Goal: Task Accomplishment & Management: Use online tool/utility

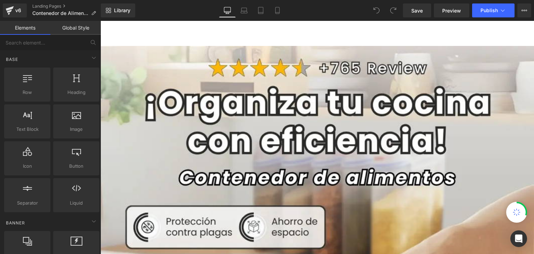
drag, startPoint x: 279, startPoint y: 7, endPoint x: 349, endPoint y: 16, distance: 70.7
click at [279, 8] on icon at bounding box center [277, 10] width 4 height 7
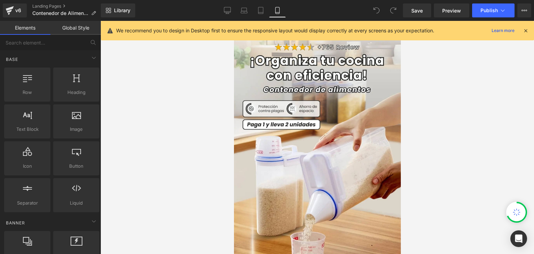
click at [527, 30] on icon at bounding box center [525, 30] width 6 height 6
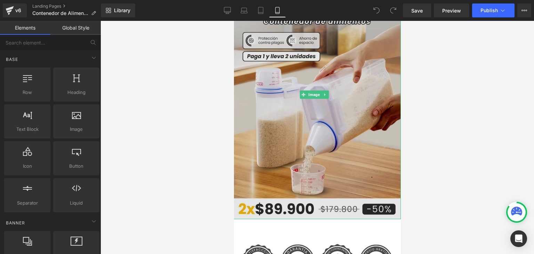
scroll to position [69, 0]
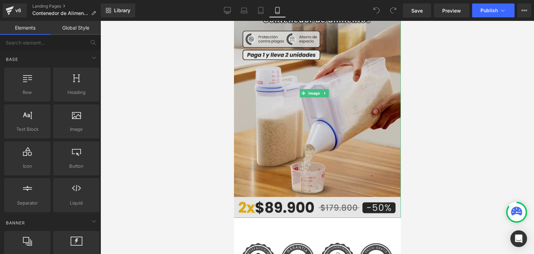
click at [338, 121] on img at bounding box center [316, 93] width 168 height 249
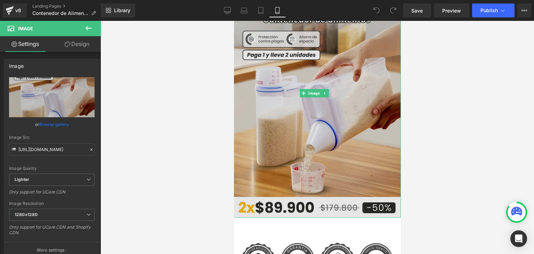
click at [291, 149] on img at bounding box center [316, 93] width 168 height 249
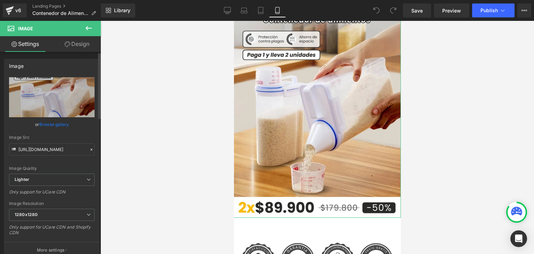
click at [58, 124] on link "Browse gallery" at bounding box center [54, 124] width 30 height 12
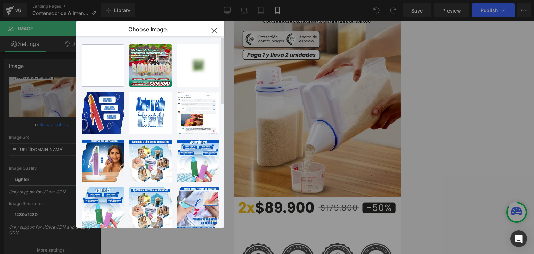
click at [115, 65] on input "file" at bounding box center [103, 65] width 42 height 42
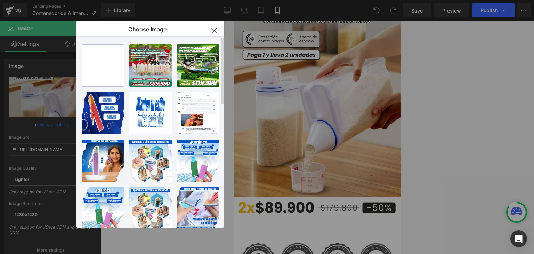
type input "C:\fakepath\Banner Landing.webp"
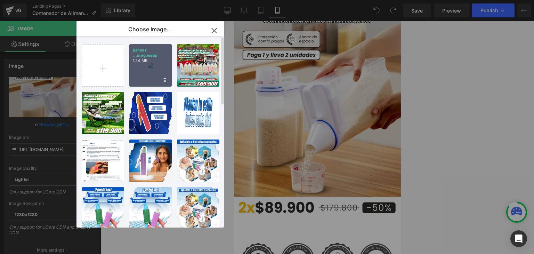
click at [148, 65] on div "Banner ...ding.webp 1.24 MB" at bounding box center [150, 65] width 42 height 42
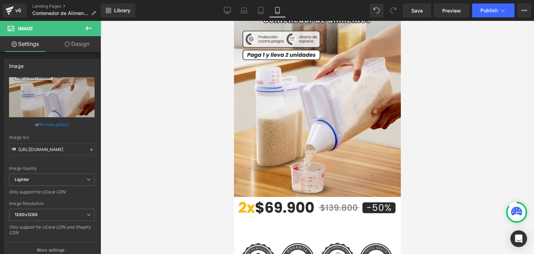
type input "https://ucarecdn.com/41155e9d-7139-4800-aba2-9b93c750106b/-/format/auto/-/previ…"
click at [481, 12] on span "Publish" at bounding box center [488, 11] width 17 height 6
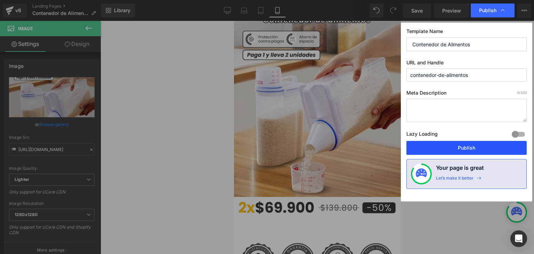
click at [460, 146] on button "Publish" at bounding box center [466, 148] width 120 height 14
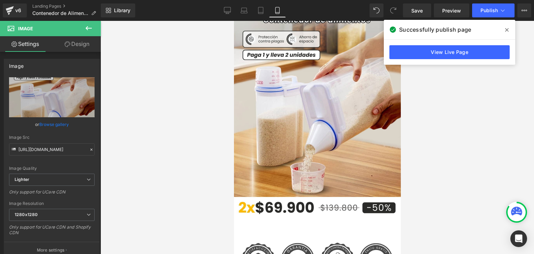
click at [509, 30] on span at bounding box center [506, 29] width 11 height 11
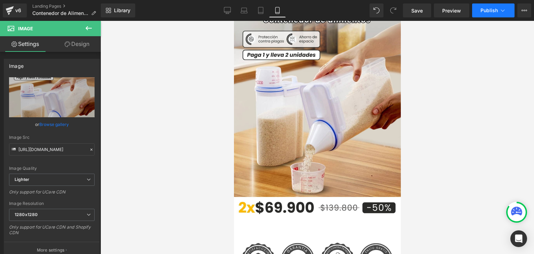
click at [492, 5] on button "Publish" at bounding box center [493, 10] width 42 height 14
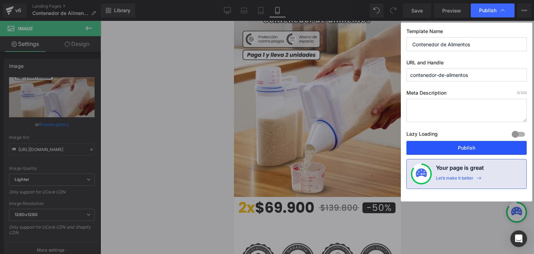
click at [457, 148] on button "Publish" at bounding box center [466, 148] width 120 height 14
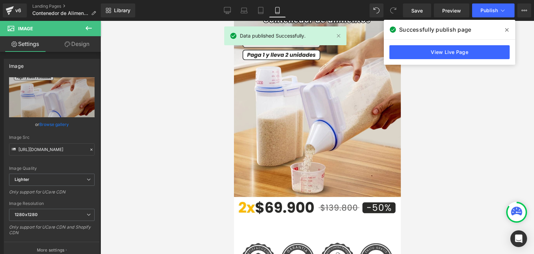
click at [504, 28] on span at bounding box center [506, 29] width 11 height 11
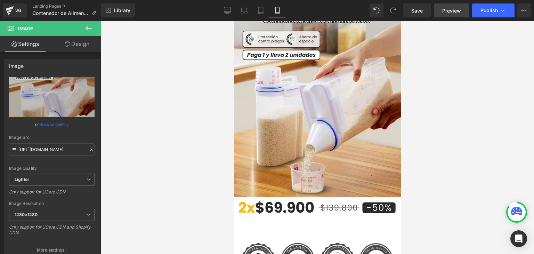
click at [446, 9] on span "Preview" at bounding box center [451, 10] width 19 height 7
click at [63, 5] on link "Landing Pages" at bounding box center [66, 6] width 69 height 6
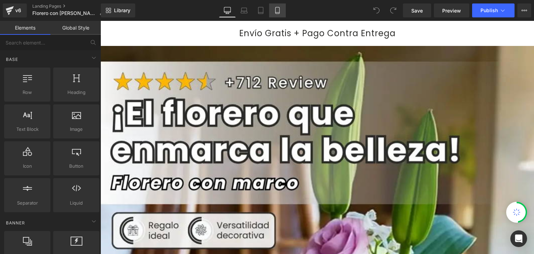
click at [272, 11] on link "Mobile" at bounding box center [277, 10] width 17 height 14
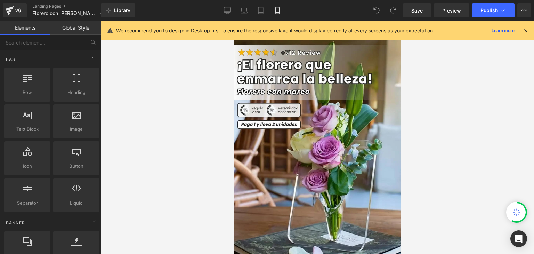
click at [522, 31] on icon at bounding box center [525, 30] width 6 height 6
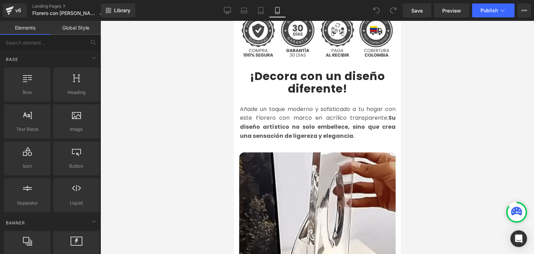
scroll to position [243, 0]
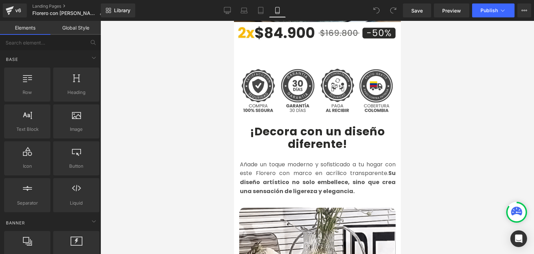
click at [270, 125] on b "¡Decora con un diseño diferente!" at bounding box center [316, 137] width 135 height 28
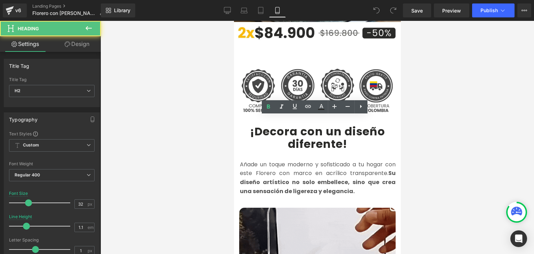
click at [271, 123] on b "¡Decora con un diseño diferente!" at bounding box center [316, 137] width 135 height 28
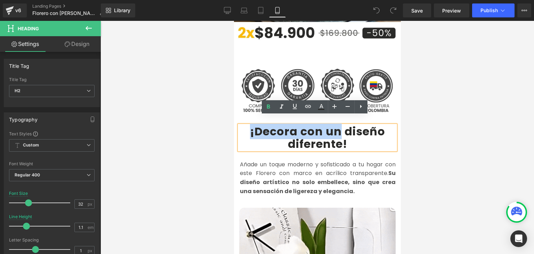
drag, startPoint x: 247, startPoint y: 121, endPoint x: 336, endPoint y: 120, distance: 88.6
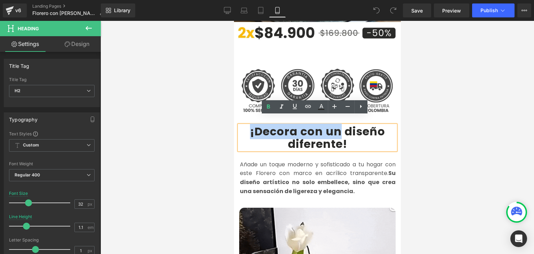
click at [336, 123] on b "¡Decora con un diseño diferente!" at bounding box center [316, 137] width 135 height 28
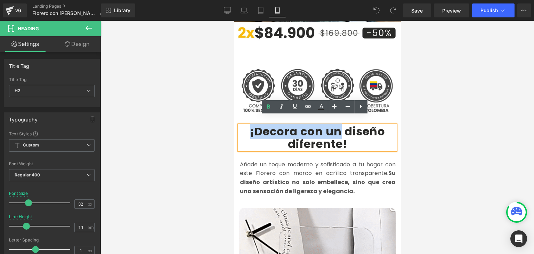
copy b "¡Decora con un"
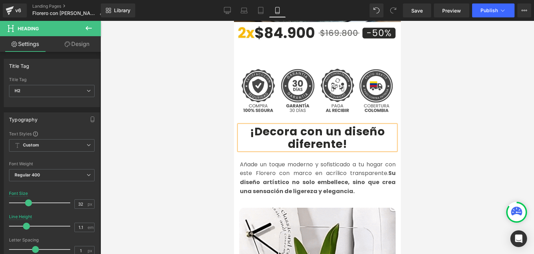
click at [347, 125] on b "¡Decora con un diseño diferente!" at bounding box center [316, 137] width 135 height 28
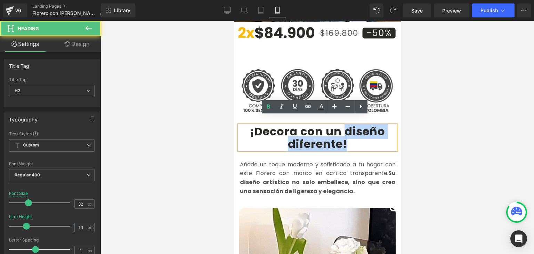
drag, startPoint x: 342, startPoint y: 124, endPoint x: 343, endPoint y: 133, distance: 8.3
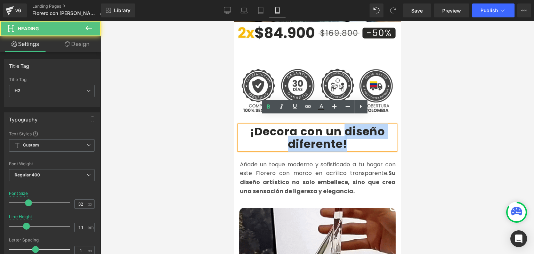
click at [343, 133] on b "¡Decora con un diseño diferente!" at bounding box center [316, 137] width 135 height 28
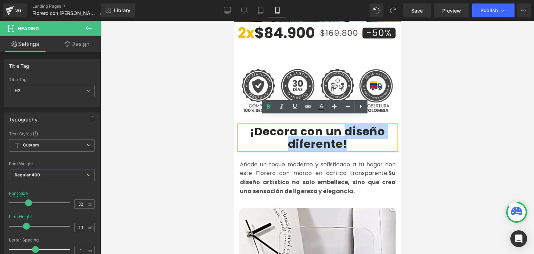
copy b "diseño diferente!"
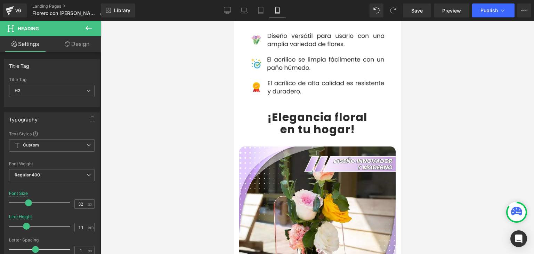
scroll to position [591, 0]
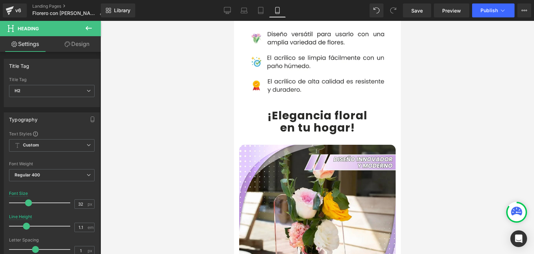
click at [274, 107] on b "¡Elegancia floral" at bounding box center [317, 115] width 100 height 16
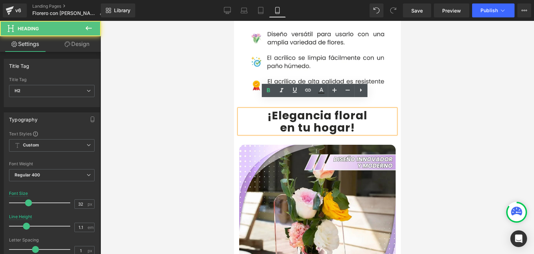
click at [280, 107] on b "¡Elegancia floral" at bounding box center [317, 115] width 100 height 16
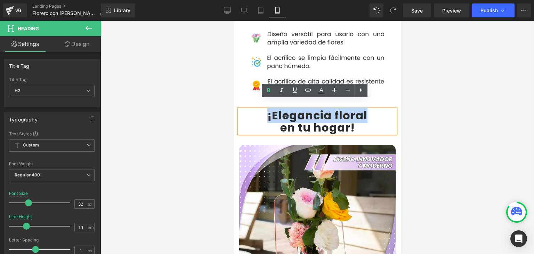
drag, startPoint x: 264, startPoint y: 105, endPoint x: 638, endPoint y: 22, distance: 382.6
click at [362, 108] on b "¡Elegancia floral" at bounding box center [317, 115] width 100 height 16
copy b "¡Elegancia floral"
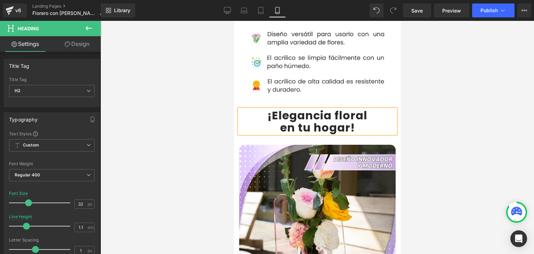
click at [283, 120] on b "en tu hogar" at bounding box center [315, 128] width 70 height 16
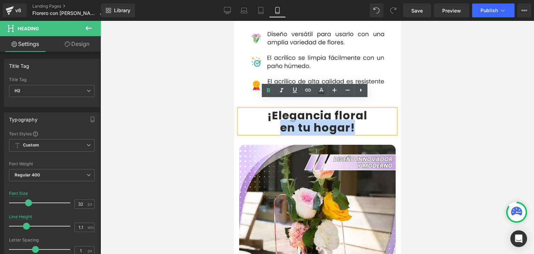
drag, startPoint x: 278, startPoint y: 118, endPoint x: 355, endPoint y: 118, distance: 77.1
click at [355, 121] on h2 "en tu hogar !" at bounding box center [317, 127] width 156 height 12
copy h2 "en tu hogar !"
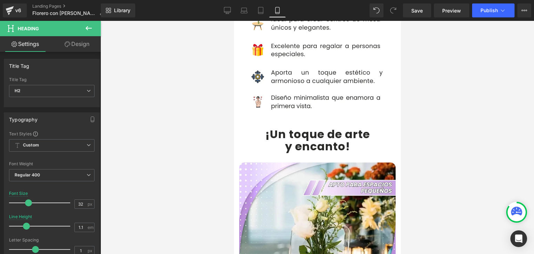
scroll to position [1390, 0]
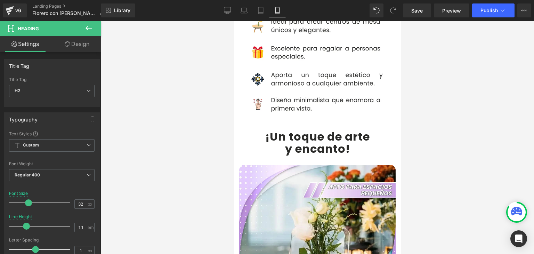
click at [266, 129] on b "¡Un toque de arte" at bounding box center [317, 137] width 105 height 16
click at [270, 129] on b "¡Un toque de arte" at bounding box center [317, 137] width 105 height 16
click at [265, 129] on b "¡Un toque de arte" at bounding box center [317, 137] width 105 height 16
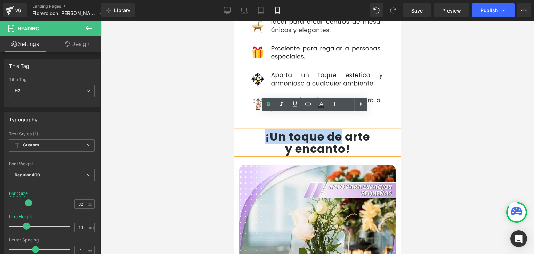
drag, startPoint x: 262, startPoint y: 121, endPoint x: 337, endPoint y: 118, distance: 75.1
click at [337, 129] on b "¡Un toque de arte" at bounding box center [317, 137] width 105 height 16
copy b "¡Un toque de"
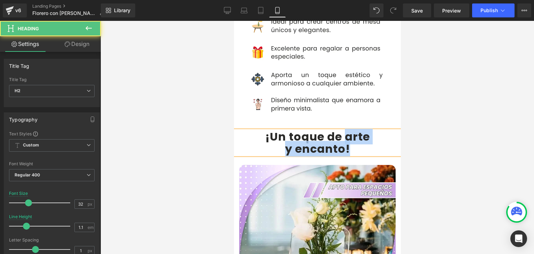
drag, startPoint x: 341, startPoint y: 119, endPoint x: 345, endPoint y: 132, distance: 13.5
click at [345, 132] on div "¡Un toque de arte y encanto !" at bounding box center [316, 142] width 167 height 24
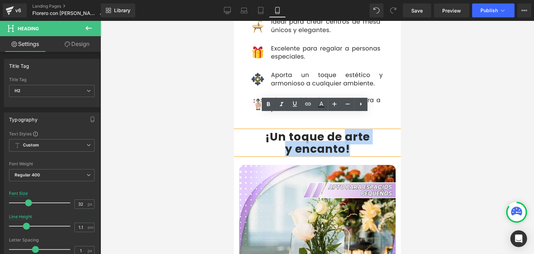
copy div "arte y encanto !"
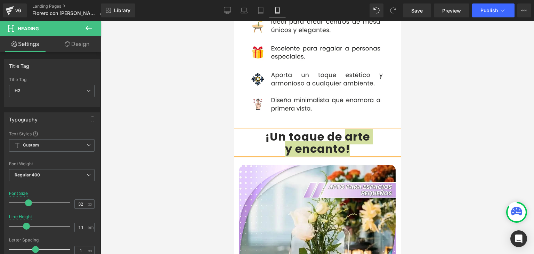
click at [429, 104] on div at bounding box center [316, 137] width 433 height 233
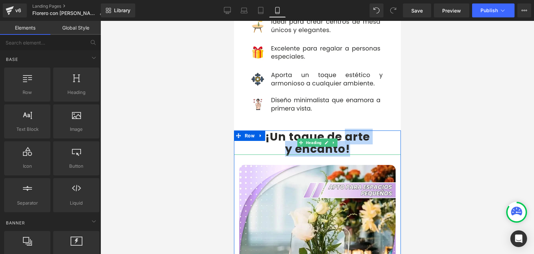
drag, startPoint x: 284, startPoint y: 117, endPoint x: 288, endPoint y: 123, distance: 6.5
click at [284, 129] on b "¡Un toque de arte" at bounding box center [317, 137] width 105 height 16
click at [287, 129] on b "¡Un toque de arte" at bounding box center [317, 137] width 105 height 16
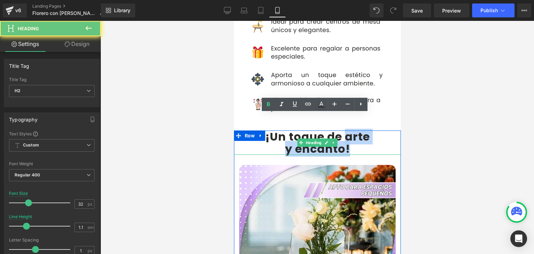
click at [288, 129] on b "¡Un toque de arte" at bounding box center [317, 137] width 105 height 16
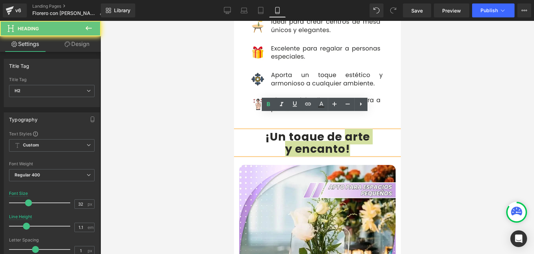
click at [435, 116] on div at bounding box center [316, 137] width 433 height 233
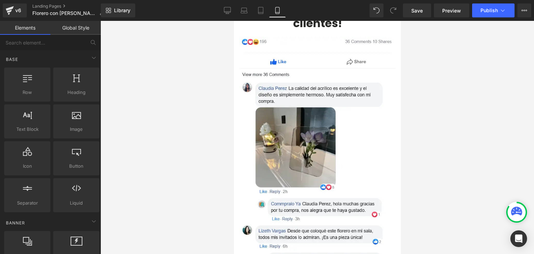
scroll to position [2432, 0]
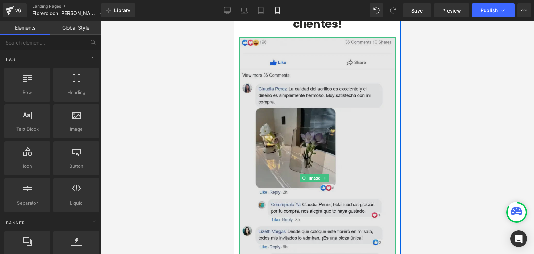
click at [336, 124] on img at bounding box center [317, 177] width 156 height 281
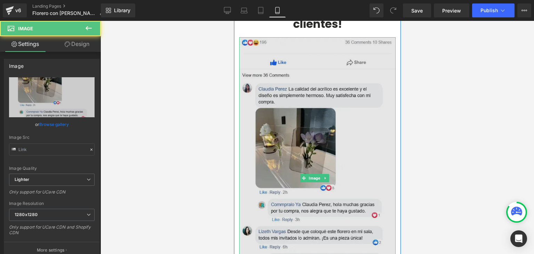
type input "[URL][DOMAIN_NAME][DOMAIN_NAME]"
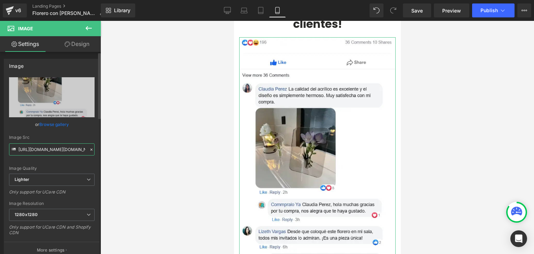
click at [37, 147] on input "[URL][DOMAIN_NAME][DOMAIN_NAME]" at bounding box center [51, 149] width 85 height 12
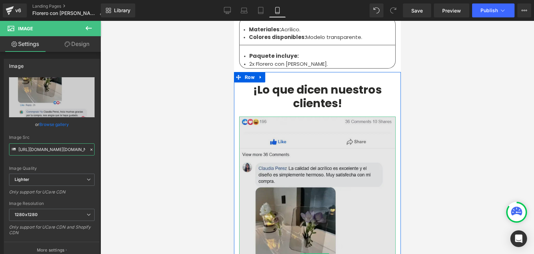
scroll to position [2258, 0]
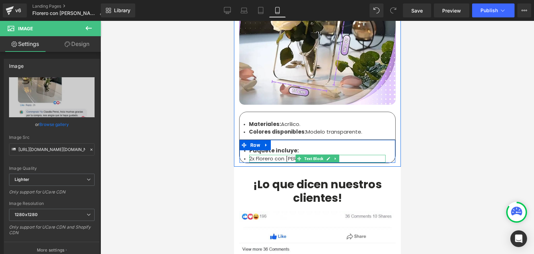
click at [270, 155] on li "2x Florero con marco." at bounding box center [317, 159] width 136 height 8
click at [267, 155] on li "2x Florero con marco." at bounding box center [317, 159] width 136 height 8
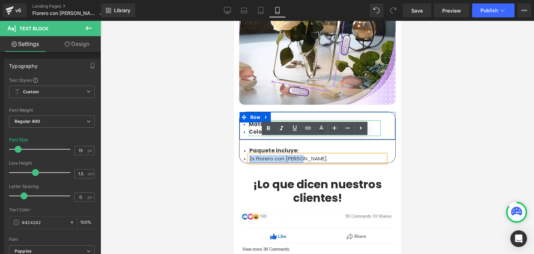
click at [268, 120] on strong "Materiales:" at bounding box center [264, 123] width 32 height 7
click at [254, 120] on strong "Materiales:" at bounding box center [264, 123] width 32 height 7
click at [280, 128] on strong "Colores disponibles:" at bounding box center [276, 131] width 57 height 7
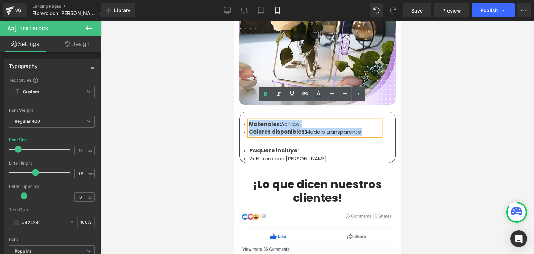
drag, startPoint x: 305, startPoint y: 114, endPoint x: 246, endPoint y: 109, distance: 58.9
click at [248, 120] on ul "Materiales: Acrílico. Colores disponibles: Modelo transparente." at bounding box center [314, 128] width 132 height 16
copy ul "Materiales: Acrílico. Colores disponibles: Modelo transparente."
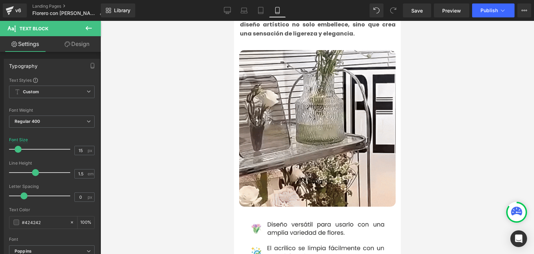
scroll to position [278, 0]
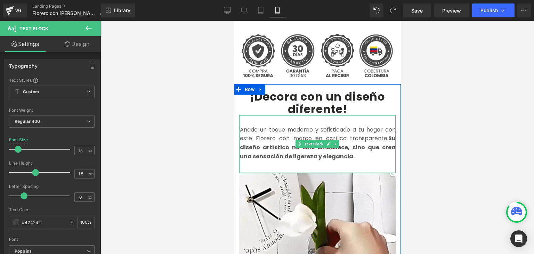
click at [263, 130] on font "Añade un toque moderno y sofisticado a tu hogar con este Florero con marco en a…" at bounding box center [317, 142] width 156 height 35
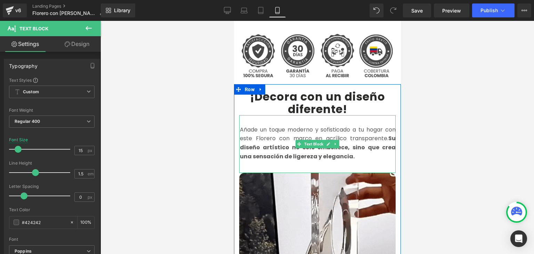
click at [263, 130] on font "Añade un toque moderno y sofisticado a tu hogar con este Florero con marco en a…" at bounding box center [317, 142] width 156 height 35
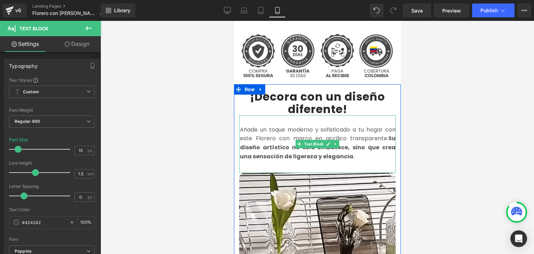
click at [263, 130] on font "Añade un toque moderno y sofisticado a tu hogar con este Florero con marco en a…" at bounding box center [317, 142] width 156 height 35
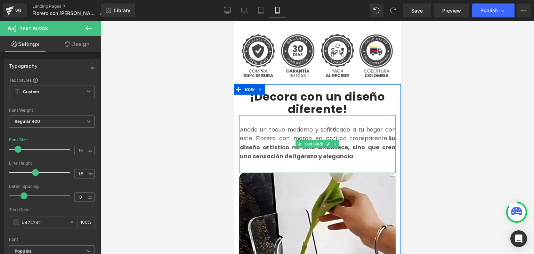
copy ul "Materiales: Acrílico. Colores disponibles: Modelo transparente."
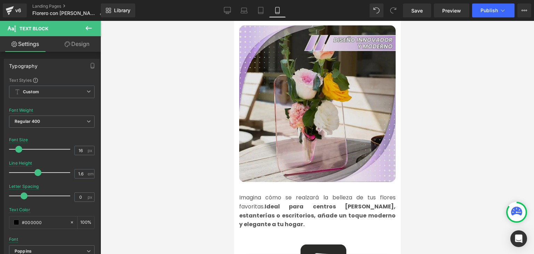
scroll to position [730, 0]
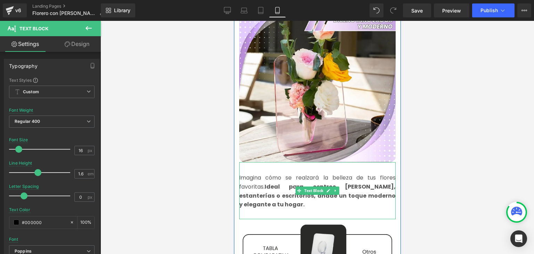
click at [255, 176] on font "Imagina cómo se realzará la belleza de tus flores favoritas. Ideal para centros…" at bounding box center [317, 190] width 156 height 35
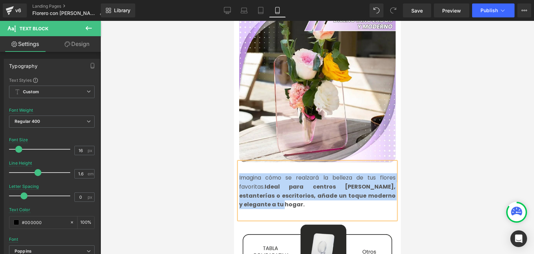
copy font "Imagina cómo se realzará la belleza de tus flores favoritas. Ideal para centros…"
click at [255, 174] on font "Imagina cómo se realzará la belleza de tus flores favoritas. Ideal para centros…" at bounding box center [317, 190] width 156 height 35
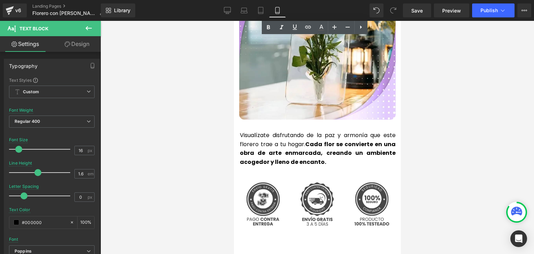
scroll to position [1598, 0]
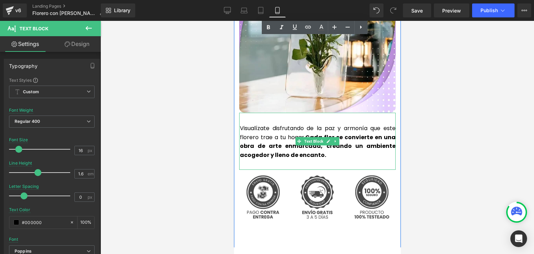
click at [260, 124] on p "Visualízate disfrutando de la paz y armonía que este florero trae a tu hogar. C…" at bounding box center [317, 141] width 156 height 35
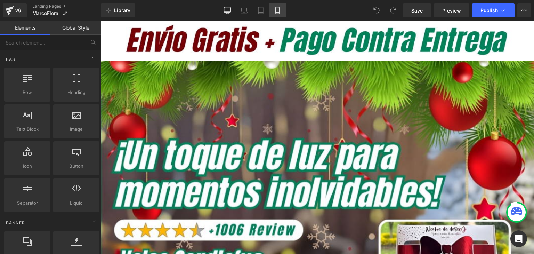
click at [277, 13] on icon at bounding box center [277, 10] width 7 height 7
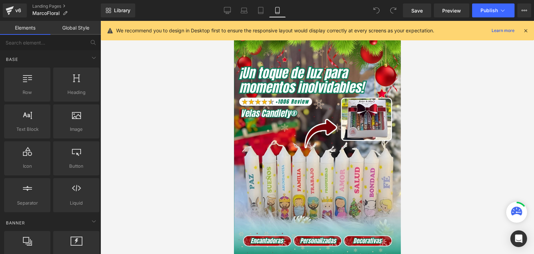
click at [524, 30] on icon at bounding box center [525, 30] width 6 height 6
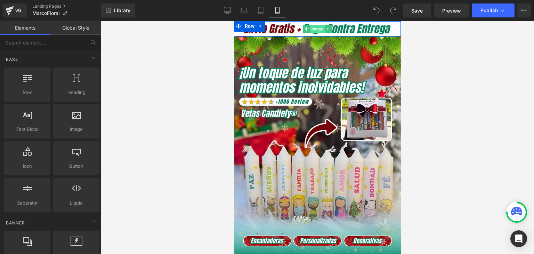
click at [315, 28] on span "Image" at bounding box center [317, 29] width 14 height 8
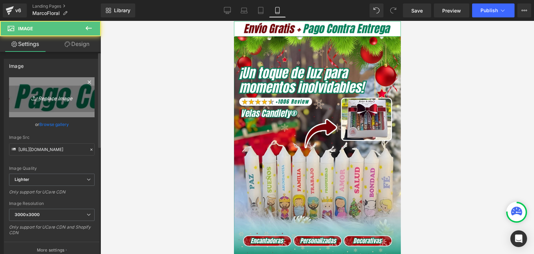
click at [59, 99] on icon "Replace Image" at bounding box center [52, 97] width 56 height 9
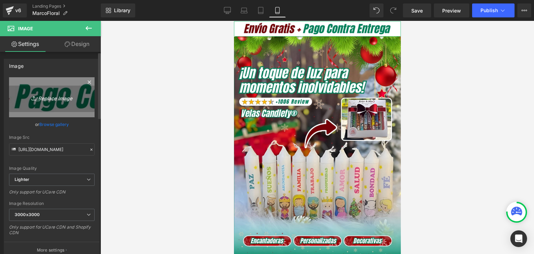
type input "C:\fakepath\Subtítulo.webp"
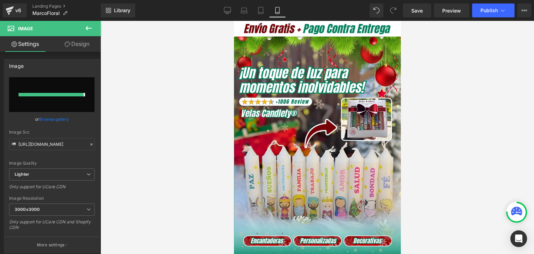
type input "[URL][DOMAIN_NAME]"
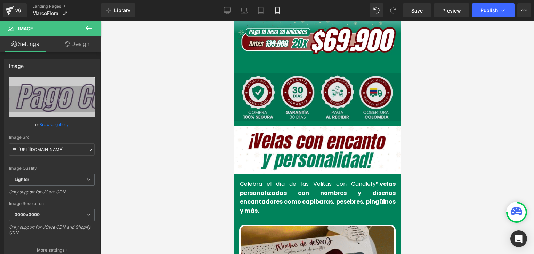
scroll to position [208, 0]
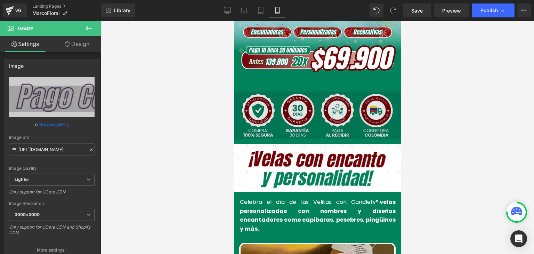
click at [313, 109] on div "Image" at bounding box center [317, 114] width 170 height 47
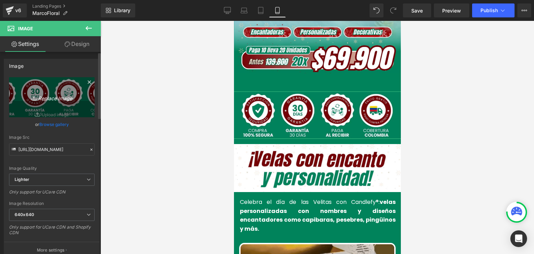
click at [49, 94] on icon "Replace Image" at bounding box center [52, 97] width 56 height 9
type input "C:\fakepath\1.webp"
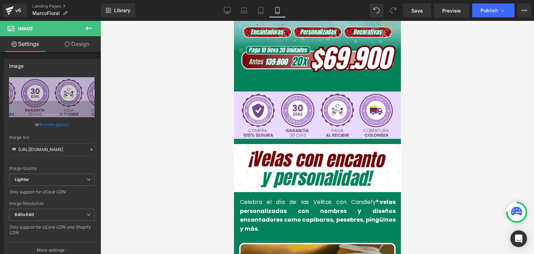
type input "[URL][DOMAIN_NAME]"
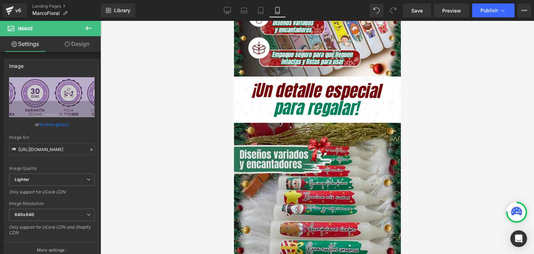
scroll to position [625, 0]
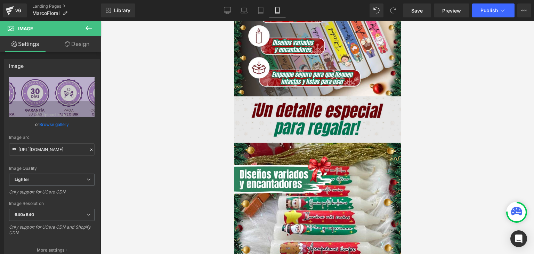
click at [320, 98] on div "Image" at bounding box center [316, 119] width 167 height 46
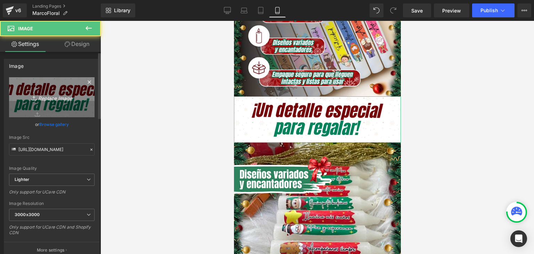
click at [58, 95] on icon "Replace Image" at bounding box center [52, 97] width 56 height 9
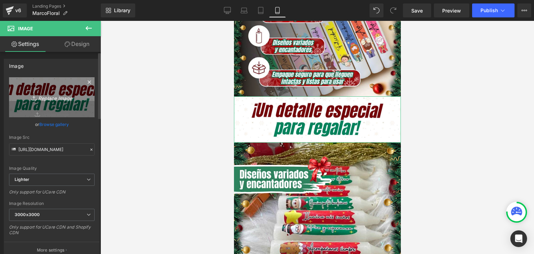
type input "C:\fakepath\51.webp"
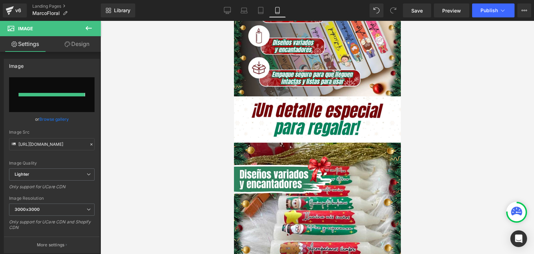
type input "[URL][DOMAIN_NAME]"
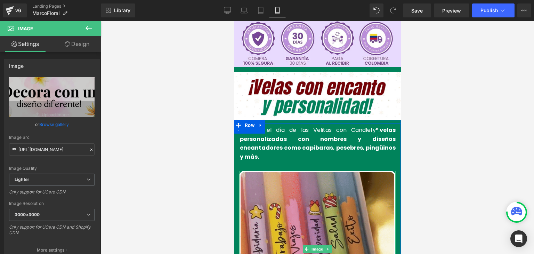
scroll to position [278, 0]
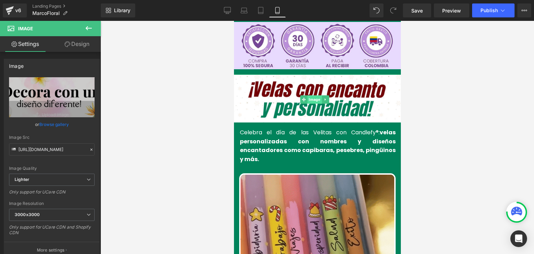
click at [312, 95] on span "Image" at bounding box center [314, 99] width 14 height 8
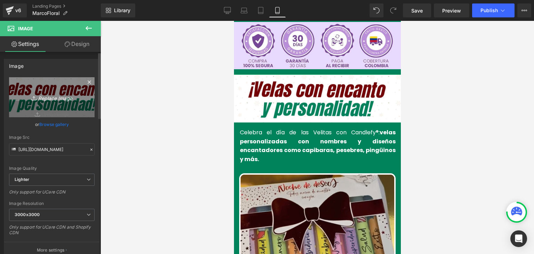
click at [63, 99] on icon "Replace Image" at bounding box center [52, 97] width 56 height 9
type input "C:\fakepath\51.webp"
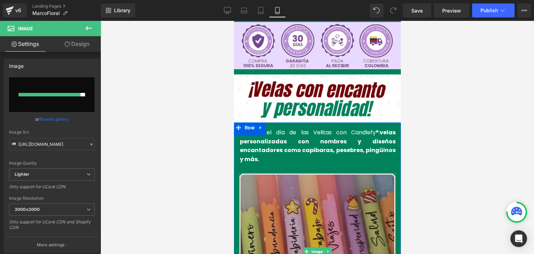
type input "[URL][DOMAIN_NAME]"
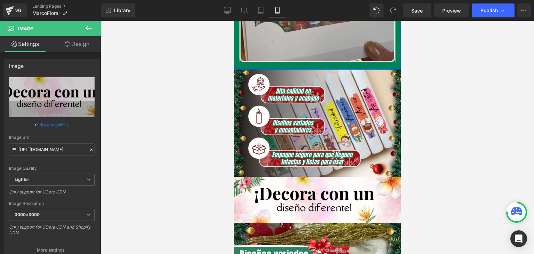
scroll to position [556, 0]
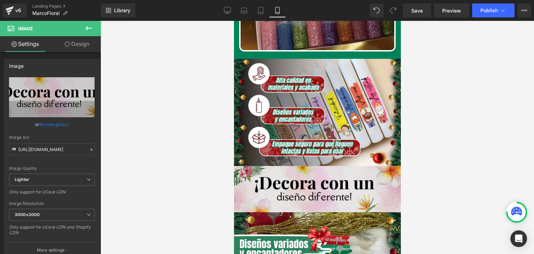
click at [317, 169] on div "Image" at bounding box center [316, 189] width 167 height 46
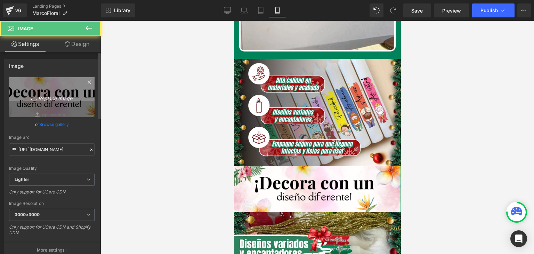
click at [42, 93] on icon "Replace Image" at bounding box center [52, 97] width 56 height 9
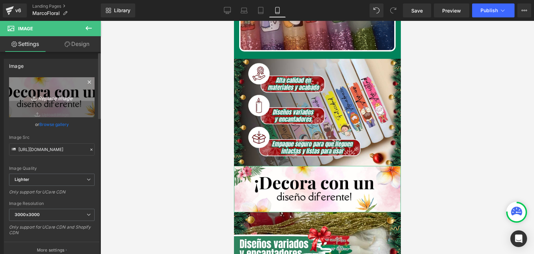
type input "C:\fakepath\52.webp"
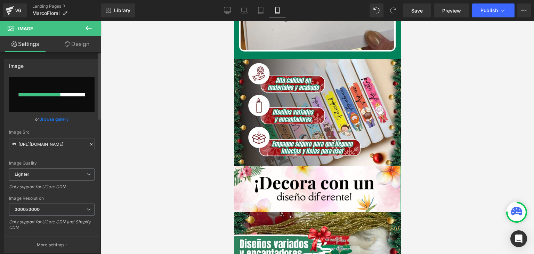
click at [60, 119] on link "Browse gallery" at bounding box center [54, 119] width 30 height 12
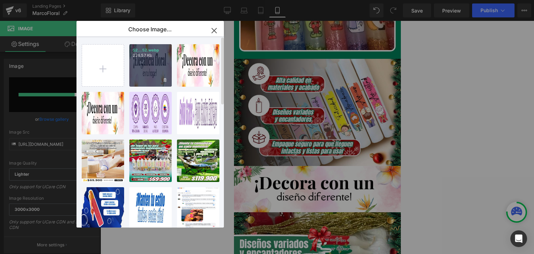
click at [147, 73] on div "52...52.webp 226.57 KB" at bounding box center [150, 65] width 42 height 42
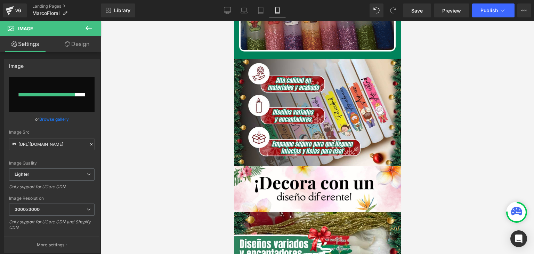
type input "[URL][DOMAIN_NAME]"
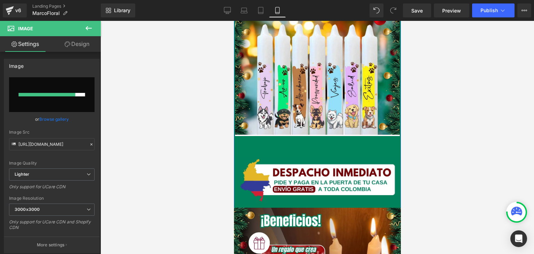
scroll to position [1181, 0]
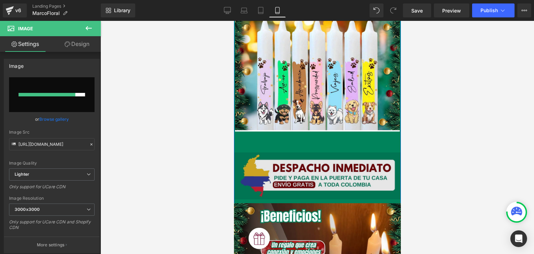
click at [313, 164] on img at bounding box center [316, 175] width 169 height 47
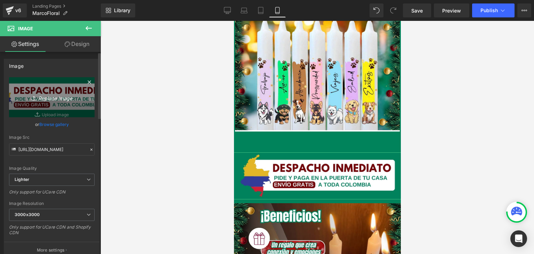
click at [73, 105] on link "Replace Image" at bounding box center [51, 97] width 85 height 40
type input "C:\fakepath\3.webp"
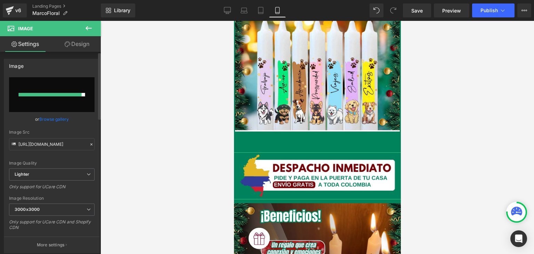
type input "[URL][DOMAIN_NAME]"
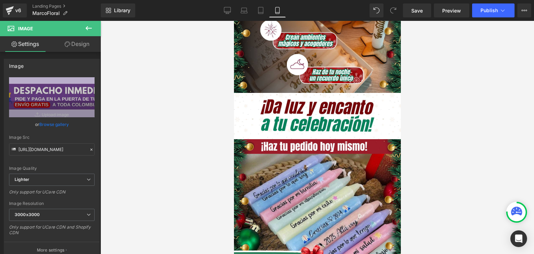
scroll to position [1459, 0]
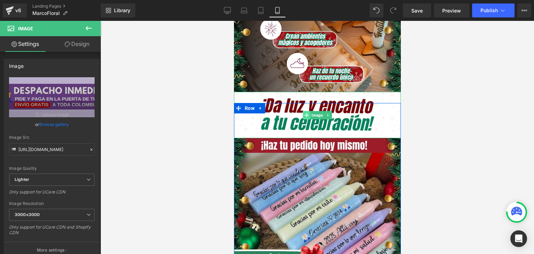
click at [303, 111] on span at bounding box center [306, 115] width 7 height 8
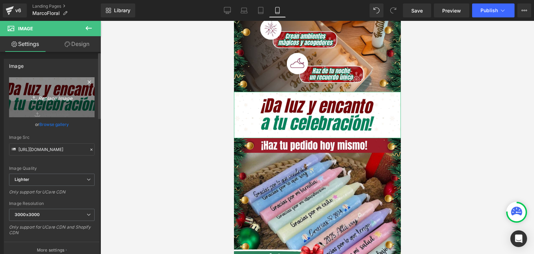
click at [67, 99] on icon "Replace Image" at bounding box center [52, 97] width 56 height 9
type input "C:\fakepath\53.webp"
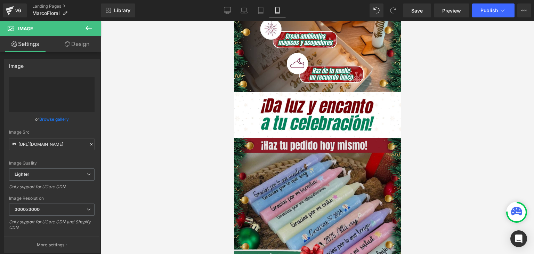
type input "[URL][DOMAIN_NAME]"
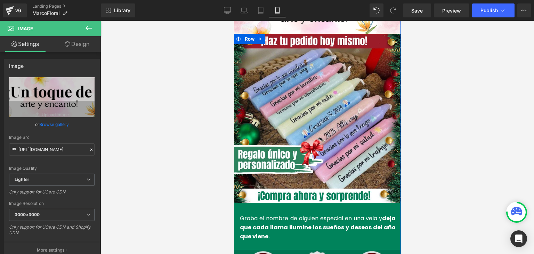
scroll to position [1667, 0]
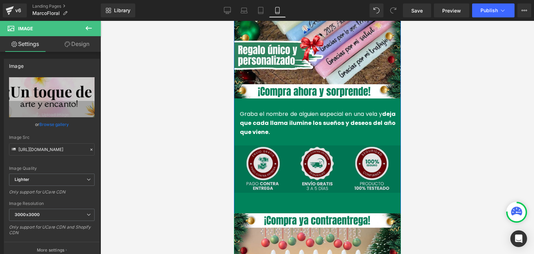
click at [315, 145] on img at bounding box center [317, 168] width 170 height 47
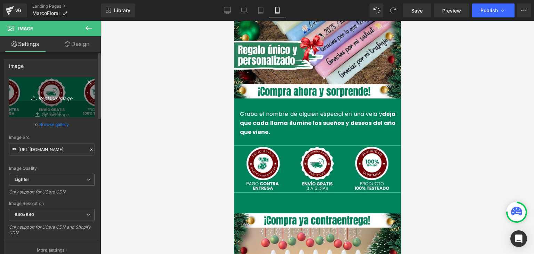
click at [51, 96] on icon "Replace Image" at bounding box center [52, 97] width 56 height 9
type input "C:\fakepath\2.webp"
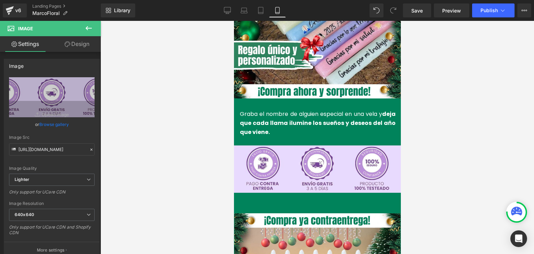
type input "[URL][DOMAIN_NAME]"
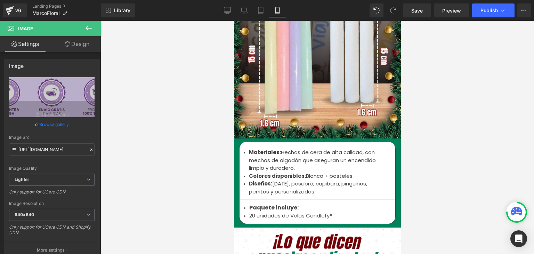
scroll to position [2119, 0]
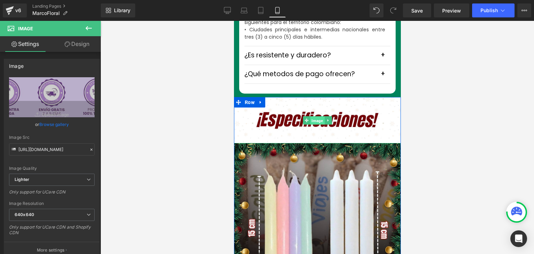
click at [312, 116] on span "Image" at bounding box center [317, 120] width 14 height 8
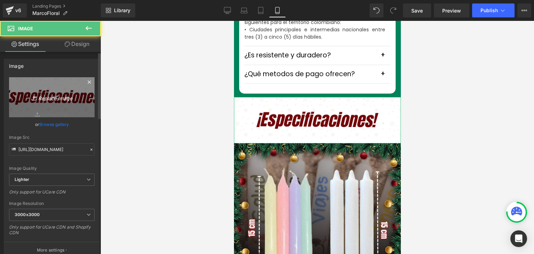
click at [49, 98] on icon "Replace Image" at bounding box center [52, 97] width 56 height 9
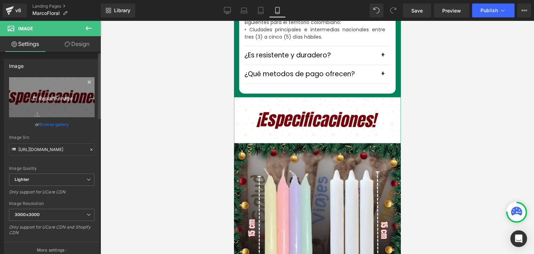
type input "C:\fakepath\54.webp"
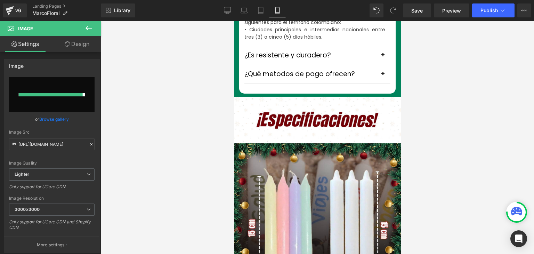
type input "[URL][DOMAIN_NAME]"
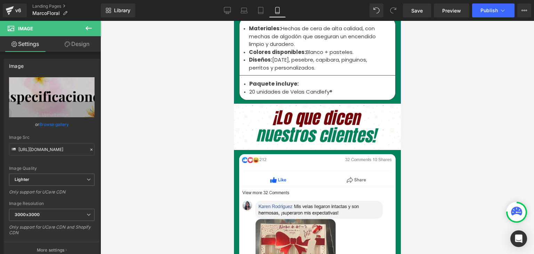
scroll to position [2432, 0]
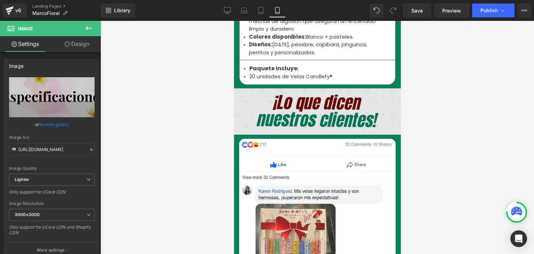
click at [304, 88] on img at bounding box center [316, 111] width 167 height 46
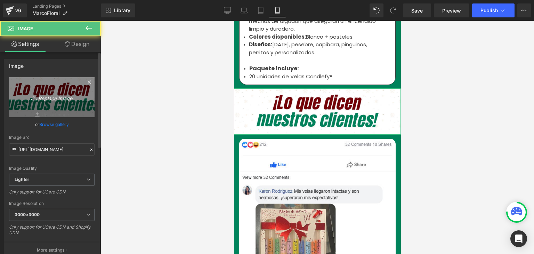
click at [71, 88] on link "Replace Image" at bounding box center [51, 97] width 85 height 40
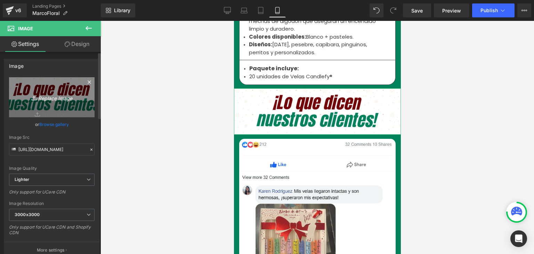
type input "C:\fakepath\55.webp"
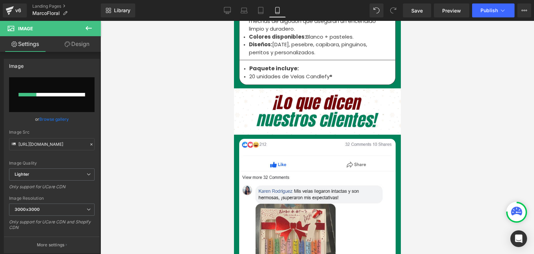
type input "[URL][DOMAIN_NAME]"
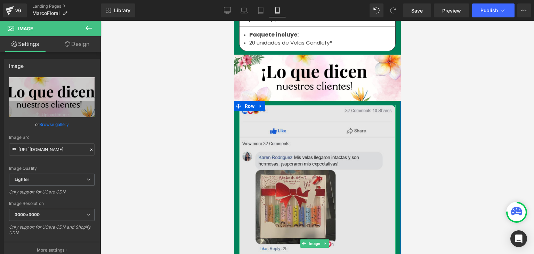
scroll to position [2466, 0]
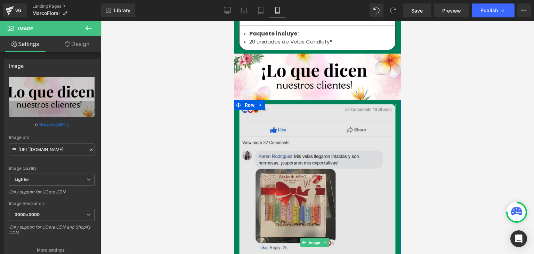
click at [287, 146] on img at bounding box center [317, 242] width 156 height 276
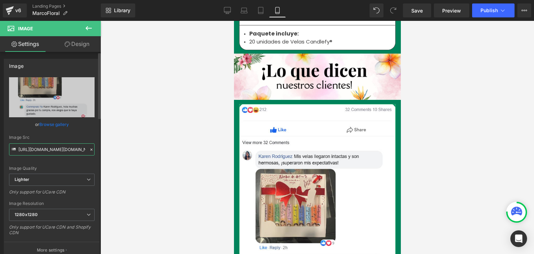
click at [57, 147] on input "[URL][DOMAIN_NAME][DOMAIN_NAME]" at bounding box center [51, 149] width 85 height 12
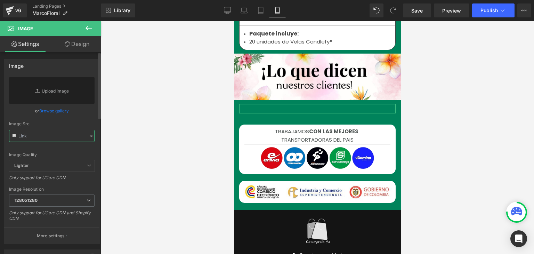
paste input "[URL][DOMAIN_NAME][DOMAIN_NAME]"
type input "[URL][DOMAIN_NAME][DOMAIN_NAME]"
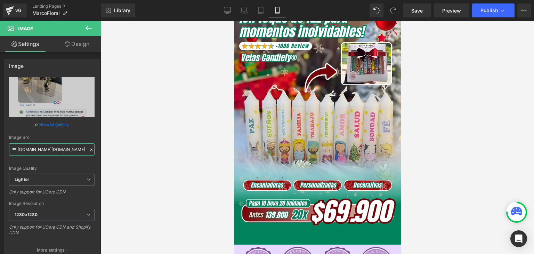
scroll to position [0, 0]
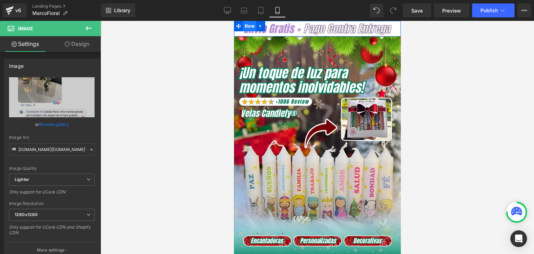
click at [246, 26] on span "Row" at bounding box center [248, 26] width 13 height 10
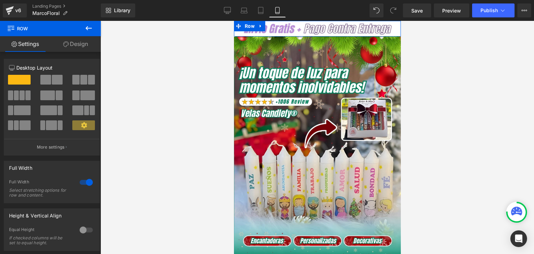
click at [69, 47] on link "Design" at bounding box center [75, 44] width 50 height 16
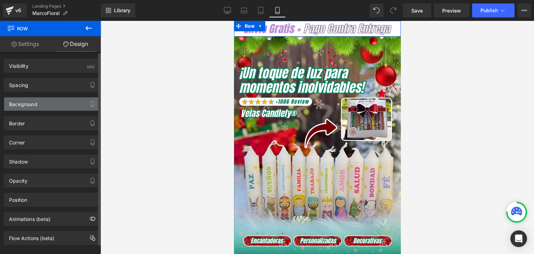
type input "#ffffff"
type input "100"
click at [28, 102] on div "Background" at bounding box center [23, 102] width 28 height 10
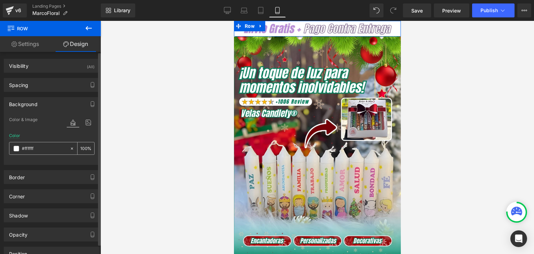
click at [25, 150] on input "#ffffff" at bounding box center [44, 149] width 44 height 8
paste input "e8da"
type input "#e8daff"
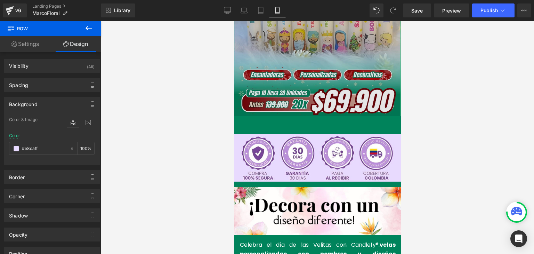
scroll to position [174, 0]
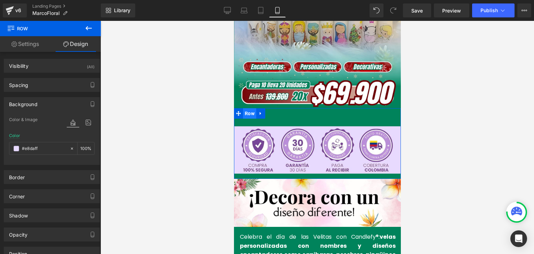
click at [245, 108] on span "Row" at bounding box center [248, 113] width 13 height 10
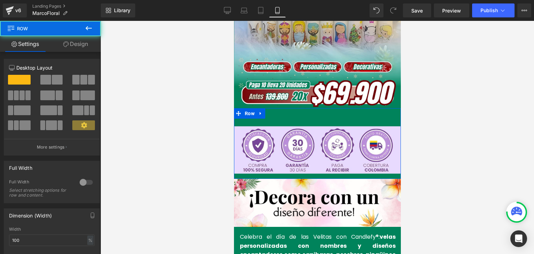
click at [86, 44] on link "Design" at bounding box center [75, 44] width 50 height 16
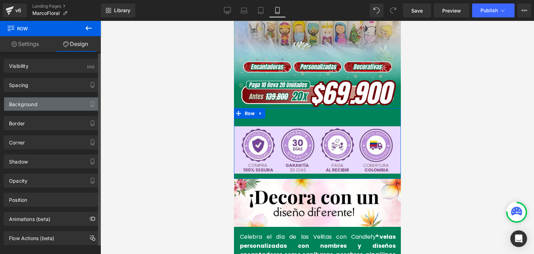
type input "#00835b"
type input "100"
click at [35, 105] on div "Background" at bounding box center [23, 102] width 28 height 10
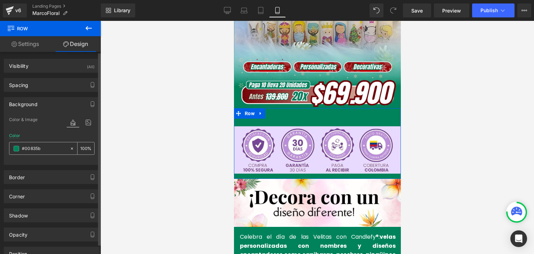
click at [34, 148] on input "#00835b" at bounding box center [44, 149] width 44 height 8
paste input "e8daff"
type input "#e8daff"
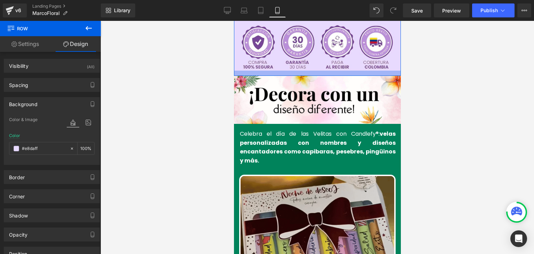
scroll to position [278, 0]
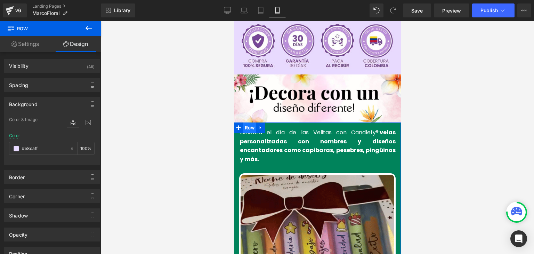
click at [246, 122] on span "Row" at bounding box center [248, 127] width 13 height 10
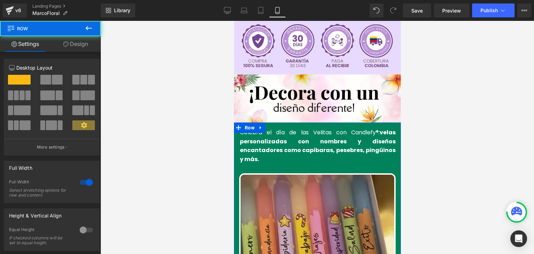
click at [80, 41] on link "Design" at bounding box center [75, 44] width 50 height 16
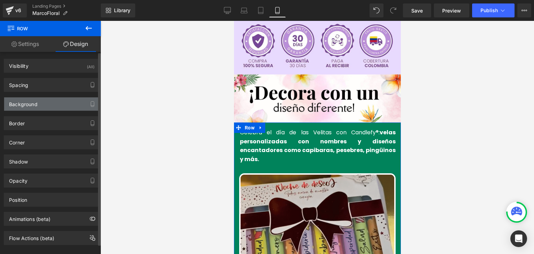
type input "#00835b"
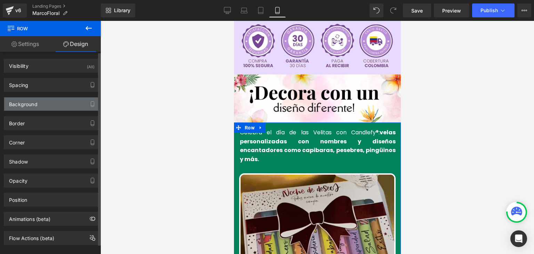
type input "100"
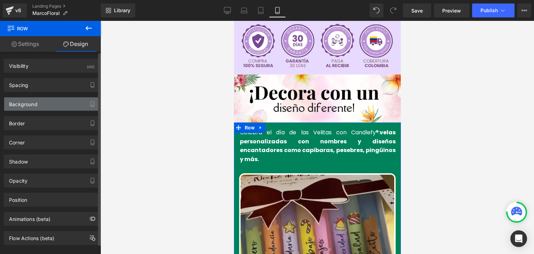
click at [32, 101] on div "Background" at bounding box center [23, 102] width 28 height 10
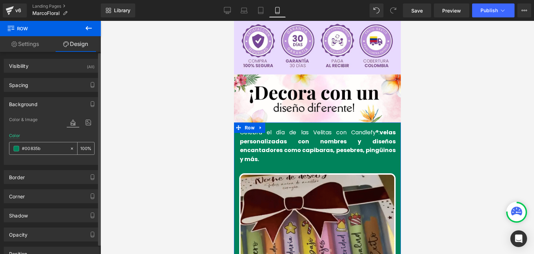
click at [33, 148] on input "#00835b" at bounding box center [44, 149] width 44 height 8
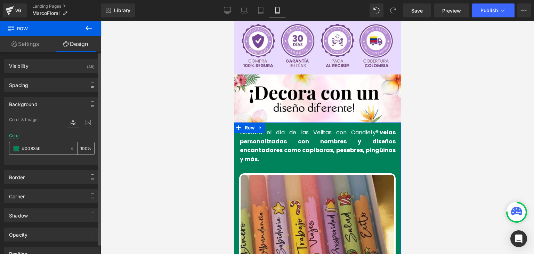
paste input "e8daff"
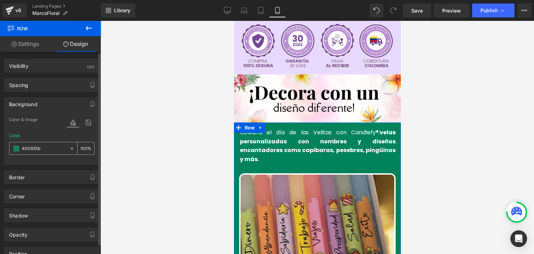
type input "#e8daff"
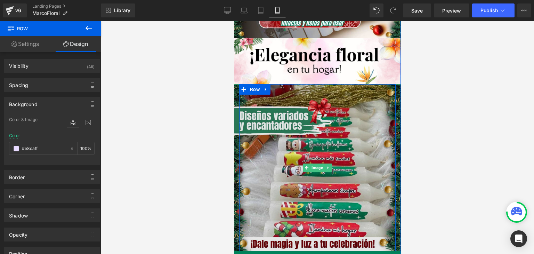
scroll to position [660, 0]
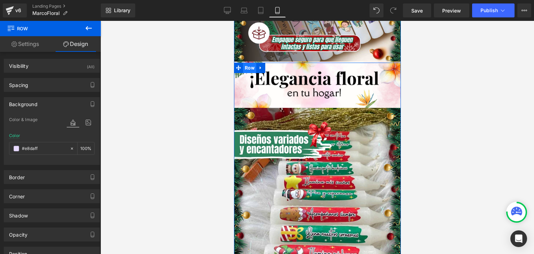
click at [246, 63] on span "Row" at bounding box center [248, 68] width 13 height 10
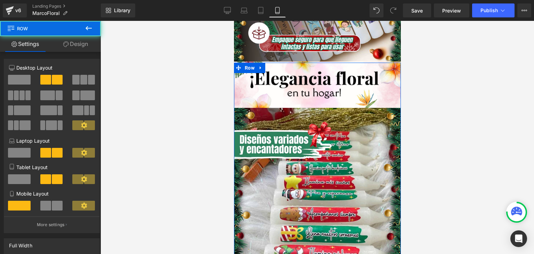
click at [72, 45] on link "Design" at bounding box center [75, 44] width 50 height 16
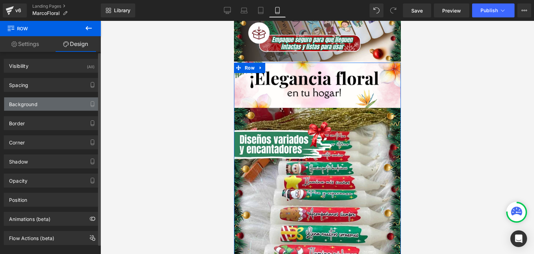
type input "#00835b"
type input "100"
click at [30, 100] on div "Background" at bounding box center [23, 102] width 28 height 10
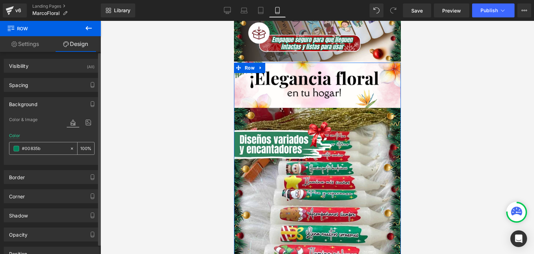
click at [33, 148] on input "#00835b" at bounding box center [44, 149] width 44 height 8
paste input "e8daff"
type input "#e8daff"
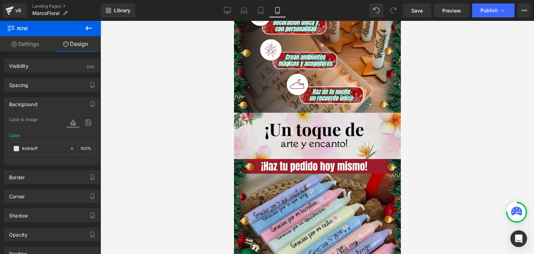
scroll to position [1529, 0]
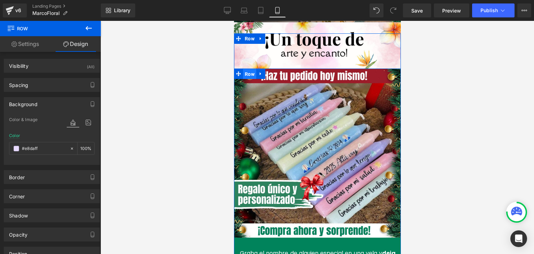
click at [244, 69] on span "Row" at bounding box center [248, 74] width 13 height 10
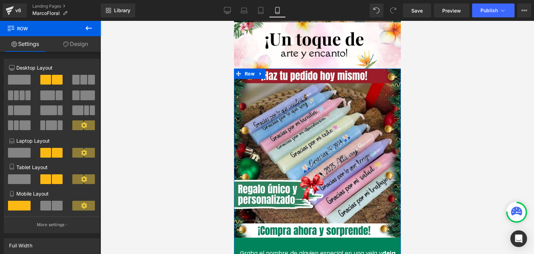
click at [75, 50] on link "Design" at bounding box center [75, 44] width 50 height 16
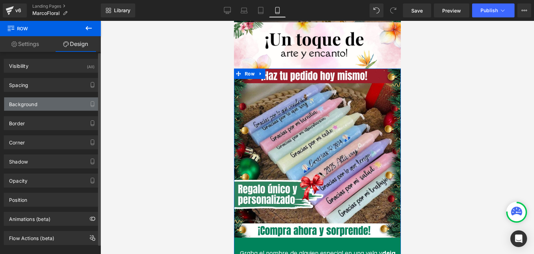
type input "#00835b"
type input "100"
click at [39, 107] on div "Background" at bounding box center [51, 103] width 95 height 13
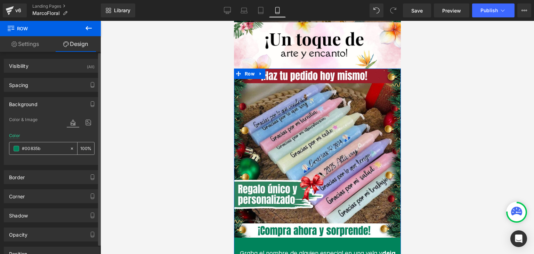
click at [32, 145] on input "#00835b" at bounding box center [44, 149] width 44 height 8
paste input "e8daff"
type input "#e8daff"
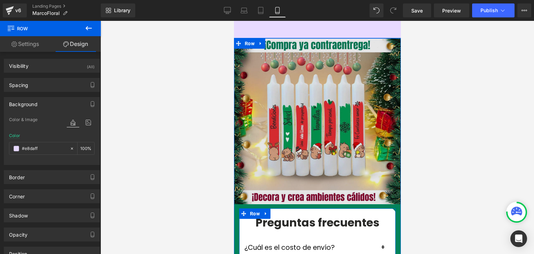
scroll to position [1841, 0]
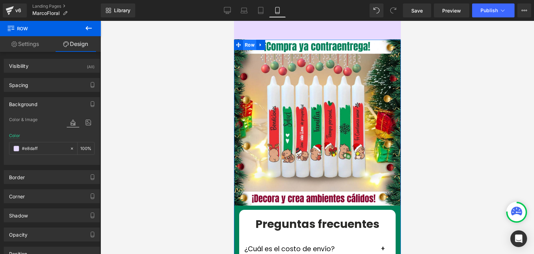
click at [250, 40] on span "Row" at bounding box center [248, 45] width 13 height 10
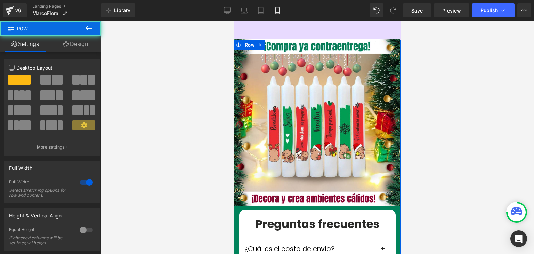
click at [72, 45] on link "Design" at bounding box center [75, 44] width 50 height 16
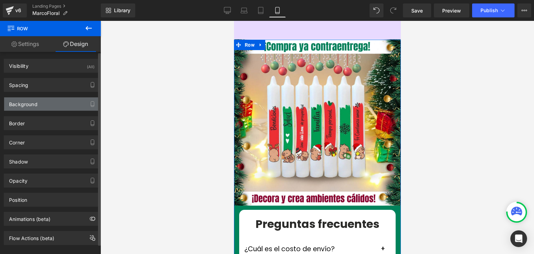
type input "#00835b"
type input "100"
click at [39, 105] on div "Background" at bounding box center [51, 103] width 95 height 13
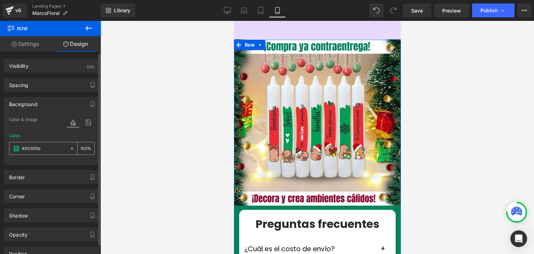
click at [39, 147] on input "#00835b" at bounding box center [44, 149] width 44 height 8
paste input "e8daff"
type input "#e8daff"
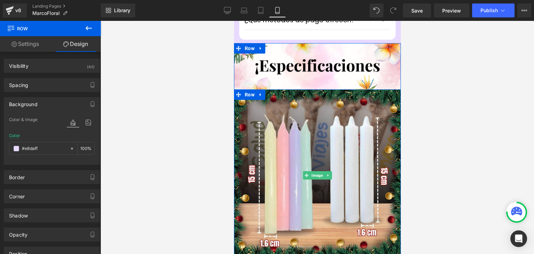
scroll to position [2154, 0]
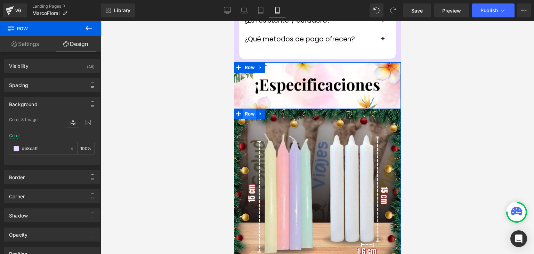
click at [249, 108] on span "Row" at bounding box center [248, 113] width 13 height 10
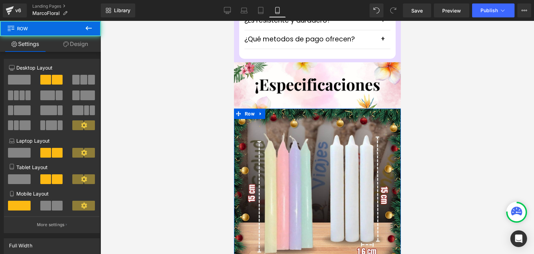
click at [69, 40] on link "Design" at bounding box center [75, 44] width 50 height 16
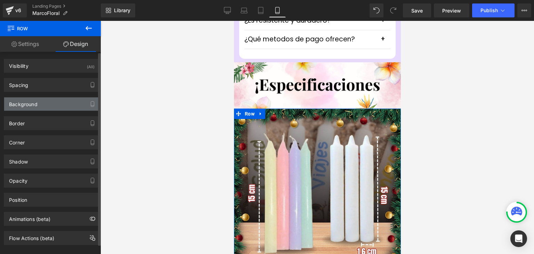
click at [28, 102] on div "Background" at bounding box center [23, 102] width 28 height 10
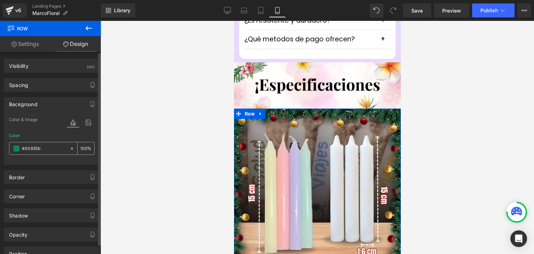
click at [33, 148] on input "#00835b" at bounding box center [44, 149] width 44 height 8
paste input "e8daff"
type input "#e8daff"
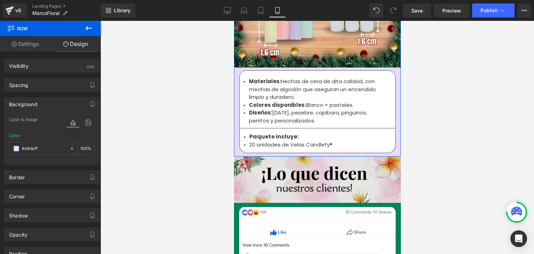
scroll to position [2432, 0]
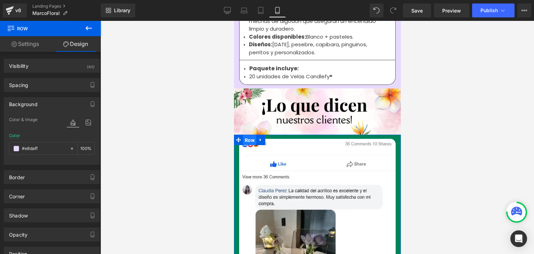
click at [250, 135] on span "Row" at bounding box center [248, 140] width 13 height 10
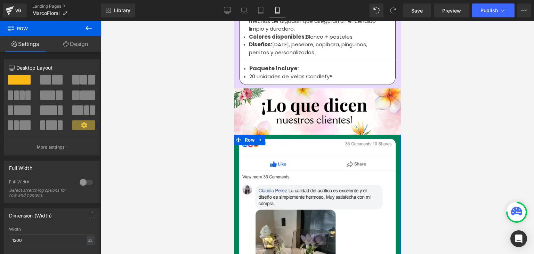
click at [87, 46] on link "Design" at bounding box center [75, 44] width 50 height 16
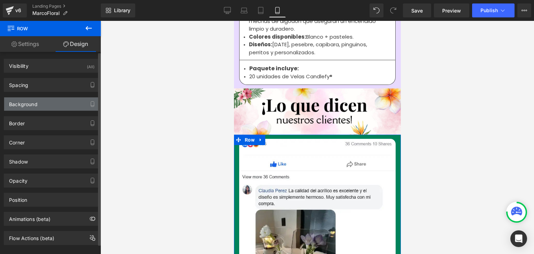
type input "#00835b"
type input "100"
click at [27, 102] on div "Background" at bounding box center [23, 102] width 28 height 10
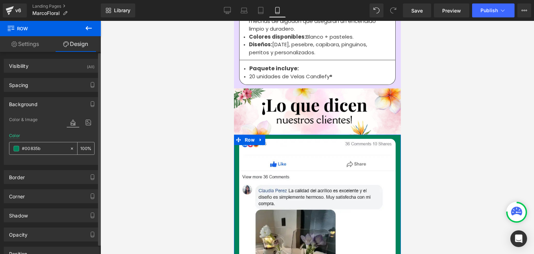
click at [34, 148] on input "#00835b" at bounding box center [44, 149] width 44 height 8
paste input "e8daff"
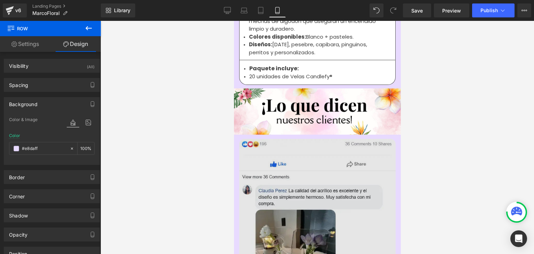
type input "#e8daff"
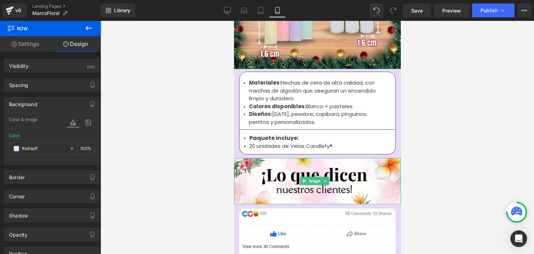
scroll to position [2362, 0]
click at [264, 142] on li "20 unidades de Velas Candlefy®" at bounding box center [317, 146] width 136 height 8
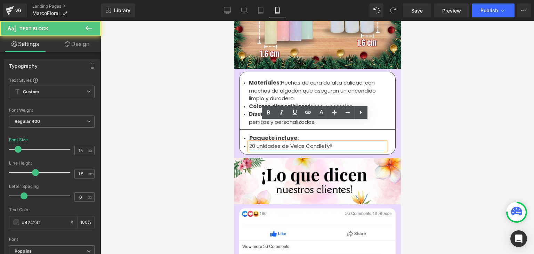
click at [258, 142] on li "20 unidades de Velas Candlefy®" at bounding box center [317, 146] width 136 height 8
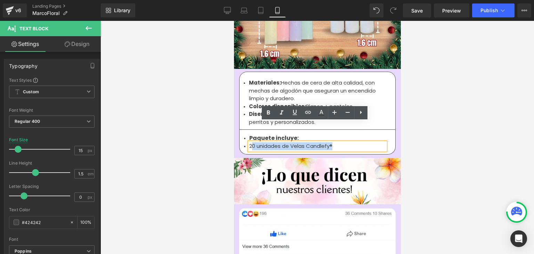
drag, startPoint x: 249, startPoint y: 126, endPoint x: 329, endPoint y: 125, distance: 79.2
click at [329, 142] on li "20 unidades de Velas Candlefy®" at bounding box center [317, 146] width 136 height 8
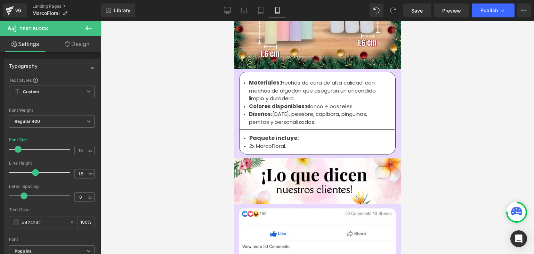
click at [472, 98] on div at bounding box center [316, 137] width 433 height 233
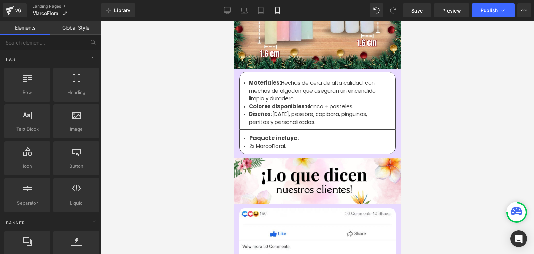
click at [269, 110] on span "Diseños: [DATE], pesebre, capibara, pinguinos, perritos y personalizados." at bounding box center [307, 117] width 118 height 15
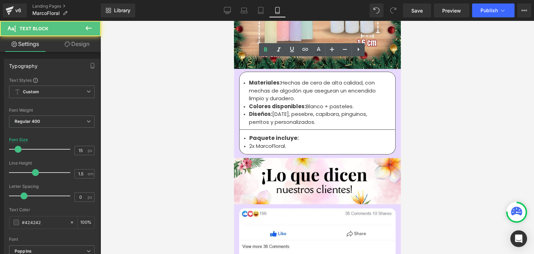
click at [274, 110] on span "Diseños: [DATE], pesebre, capibara, pinguinos, perritos y personalizados." at bounding box center [307, 117] width 118 height 15
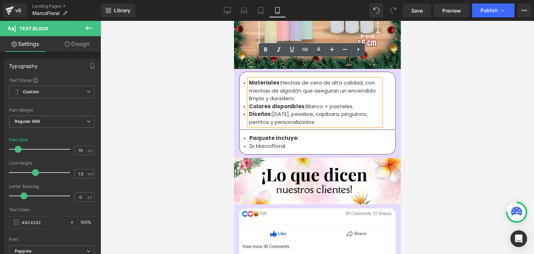
drag, startPoint x: 316, startPoint y: 101, endPoint x: 247, endPoint y: 64, distance: 78.4
click at [248, 79] on ul "Materiales: Hechas de cera de alta calidad, con mechas de algodón que aseguran …" at bounding box center [314, 102] width 132 height 47
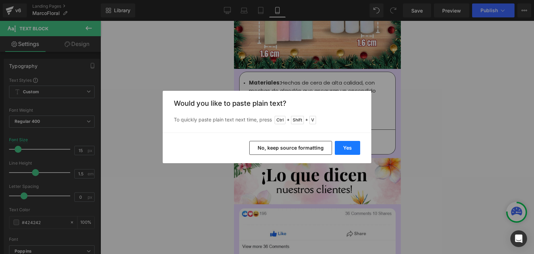
click at [345, 145] on button "Yes" at bounding box center [347, 148] width 25 height 14
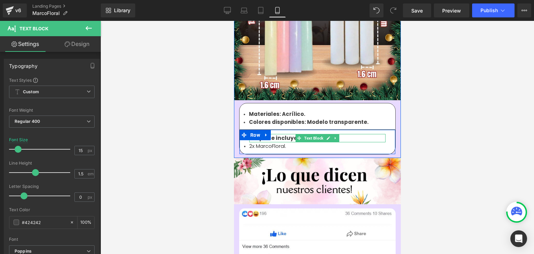
scroll to position [2328, 0]
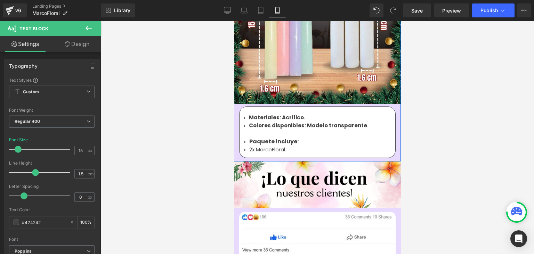
click at [278, 114] on b "Materiales: Acrílico." at bounding box center [276, 117] width 56 height 7
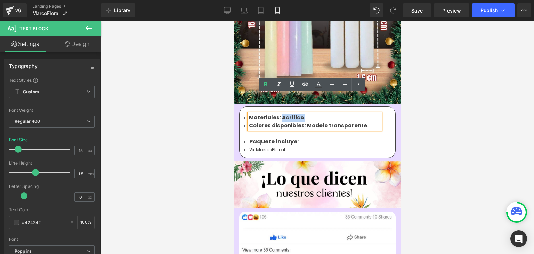
drag, startPoint x: 299, startPoint y: 98, endPoint x: 278, endPoint y: 98, distance: 21.2
click at [278, 114] on li "Materiales: Acrílico." at bounding box center [314, 118] width 132 height 8
click at [268, 85] on icon at bounding box center [265, 84] width 8 height 8
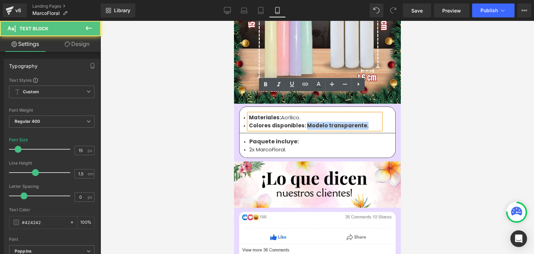
drag, startPoint x: 302, startPoint y: 105, endPoint x: 362, endPoint y: 106, distance: 60.1
click at [362, 122] on li "Colores disponibles: Modelo transparente." at bounding box center [314, 126] width 132 height 8
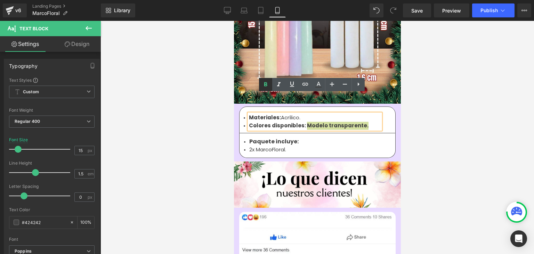
click at [262, 85] on icon at bounding box center [265, 84] width 8 height 8
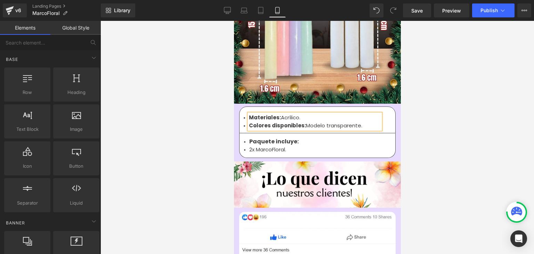
click at [451, 90] on div at bounding box center [316, 137] width 433 height 233
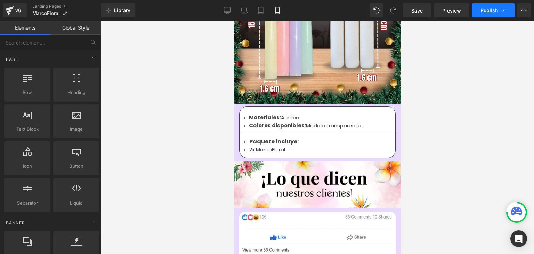
click at [488, 9] on span "Publish" at bounding box center [488, 11] width 17 height 6
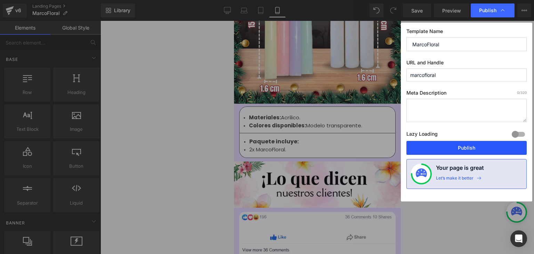
click at [468, 143] on button "Publish" at bounding box center [466, 148] width 120 height 14
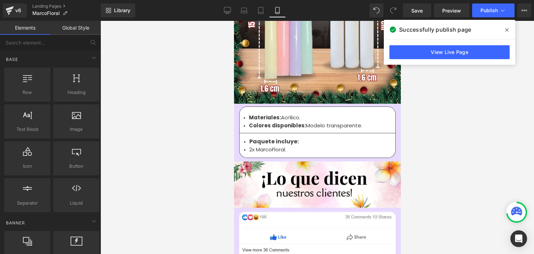
click at [506, 29] on icon at bounding box center [506, 30] width 3 height 6
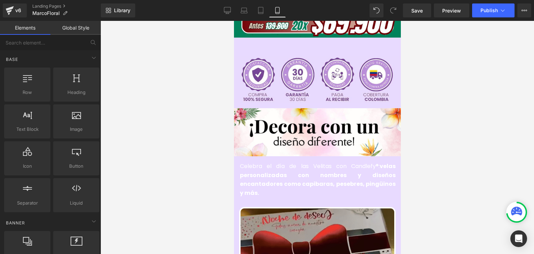
scroll to position [243, 0]
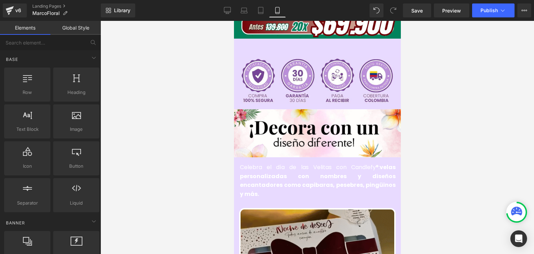
click at [250, 161] on span "Row" at bounding box center [249, 165] width 10 height 8
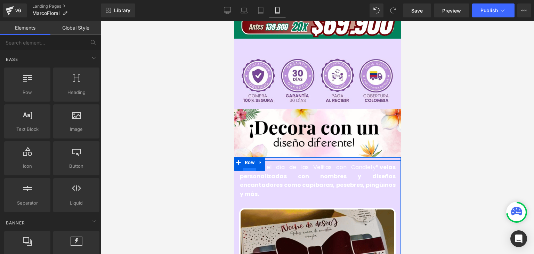
click at [250, 160] on span "Row" at bounding box center [248, 165] width 13 height 10
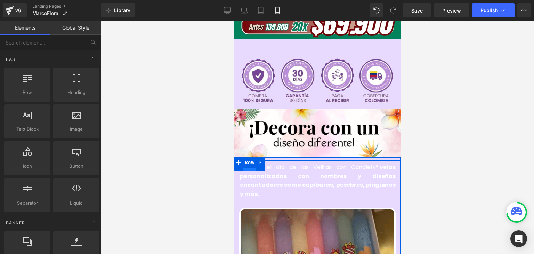
click at [250, 160] on span "Row" at bounding box center [248, 165] width 13 height 10
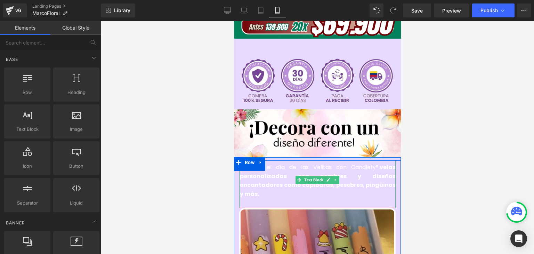
click at [254, 167] on strong "velas personalizadas con nombres y diseños encantadores como capibaras, pesebre…" at bounding box center [317, 180] width 156 height 35
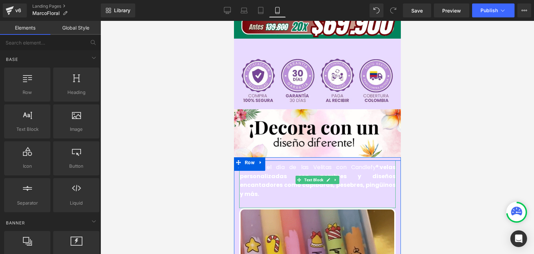
click at [254, 167] on strong "velas personalizadas con nombres y diseños encantadores como capibaras, pesebre…" at bounding box center [317, 180] width 156 height 35
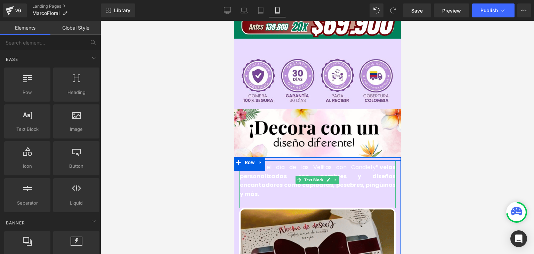
click at [254, 167] on strong "velas personalizadas con nombres y diseños encantadores como capibaras, pesebre…" at bounding box center [317, 180] width 156 height 35
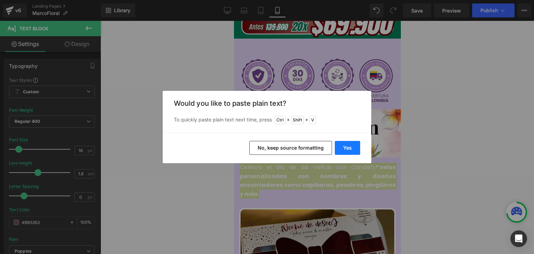
click at [345, 148] on button "Yes" at bounding box center [347, 148] width 25 height 14
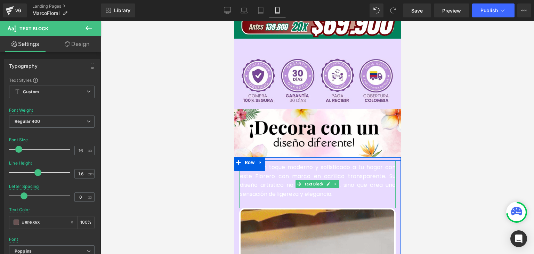
click at [266, 172] on font "Añade un toque moderno y sofisticado a tu hogar con este Florero con marco en a…" at bounding box center [317, 180] width 156 height 35
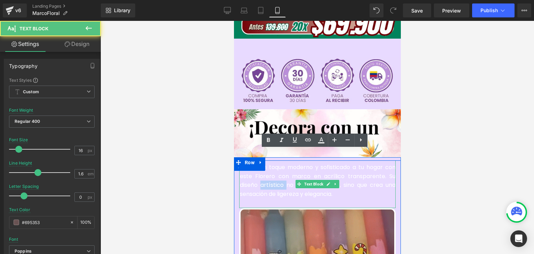
click at [266, 172] on font "Añade un toque moderno y sofisticado a tu hogar con este Florero con marco en a…" at bounding box center [317, 180] width 156 height 35
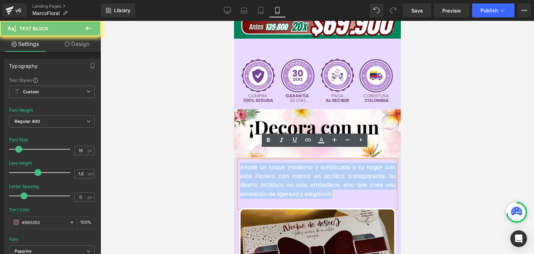
click at [266, 172] on font "Añade un toque moderno y sofisticado a tu hogar con este Florero con marco en a…" at bounding box center [317, 180] width 156 height 35
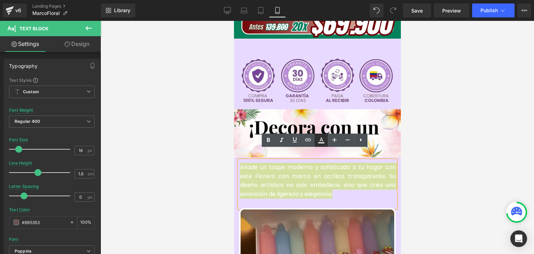
click at [323, 139] on icon at bounding box center [321, 140] width 8 height 8
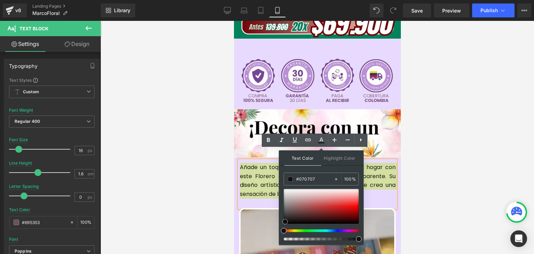
type input "#000000"
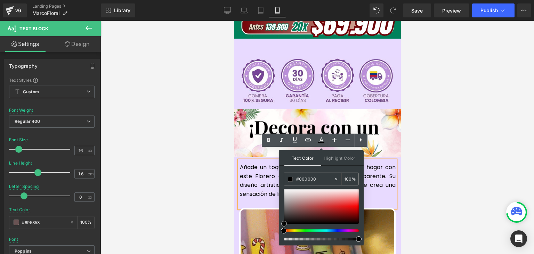
drag, startPoint x: 286, startPoint y: 212, endPoint x: 284, endPoint y: 225, distance: 13.7
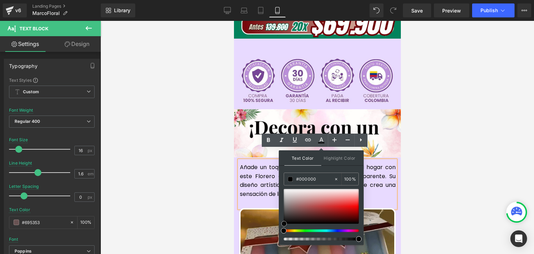
click at [284, 223] on div at bounding box center [320, 206] width 75 height 35
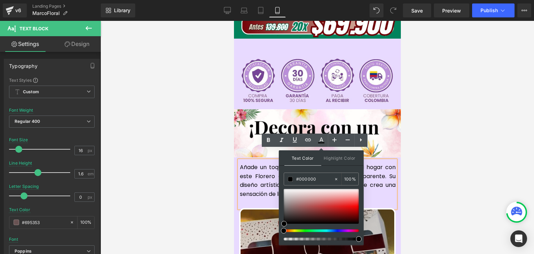
click at [259, 171] on span "Añade un toque moderno y sofisticado a tu hogar con este Florero con marco en a…" at bounding box center [317, 180] width 156 height 35
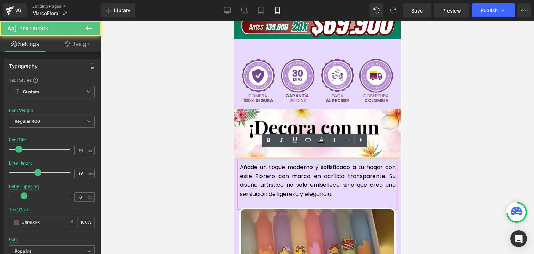
click at [287, 166] on span "Añade un toque moderno y sofisticado a tu hogar con este Florero con marco en a…" at bounding box center [317, 180] width 156 height 35
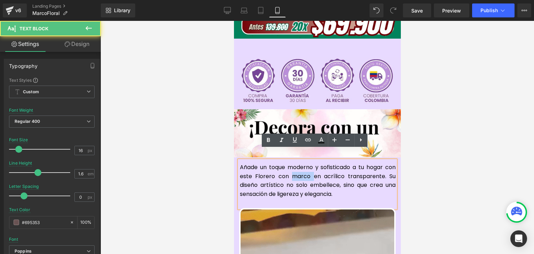
click at [287, 166] on span "Añade un toque moderno y sofisticado a tu hogar con este Florero con marco en a…" at bounding box center [317, 180] width 156 height 35
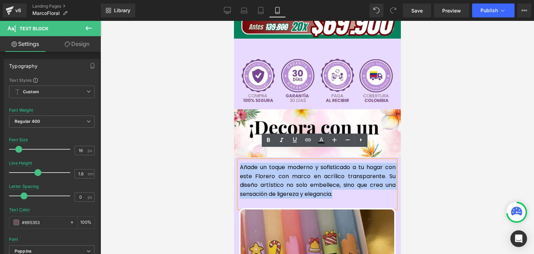
click at [287, 166] on span "Añade un toque moderno y sofisticado a tu hogar con este Florero con marco en a…" at bounding box center [317, 180] width 156 height 35
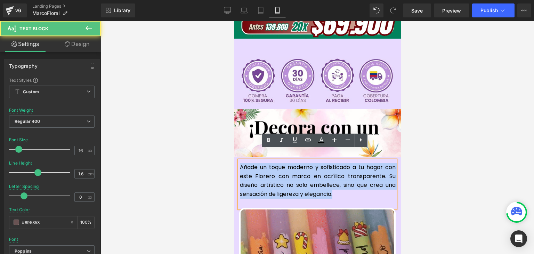
click at [298, 163] on span "Añade un toque moderno y sofisticado a tu hogar con este Florero con marco en a…" at bounding box center [317, 180] width 156 height 35
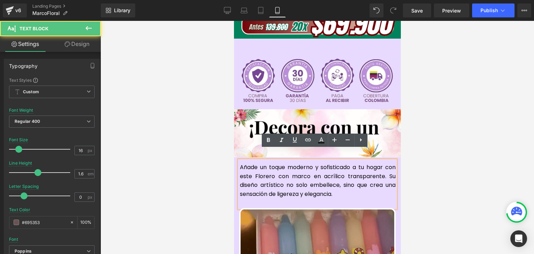
click at [271, 166] on span "Añade un toque moderno y sofisticado a tu hogar con este Florero con marco en a…" at bounding box center [317, 180] width 156 height 35
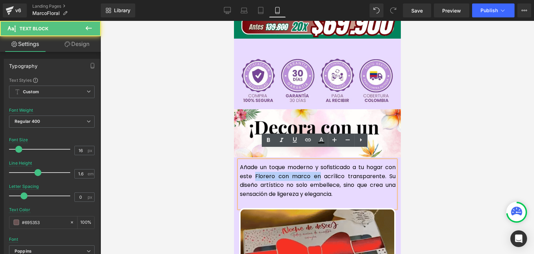
drag, startPoint x: 317, startPoint y: 166, endPoint x: 253, endPoint y: 167, distance: 64.6
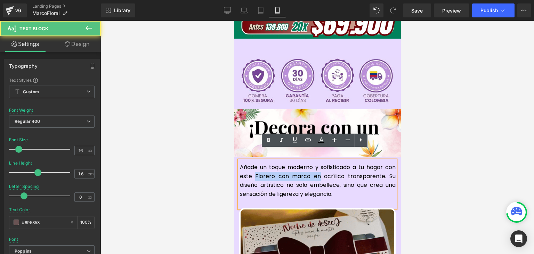
click at [253, 167] on span "Añade un toque moderno y sofisticado a tu hogar con este Florero con marco en a…" at bounding box center [317, 180] width 156 height 35
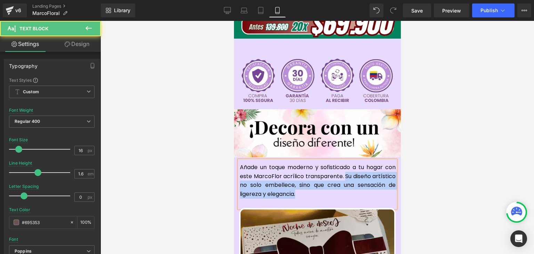
drag, startPoint x: 299, startPoint y: 182, endPoint x: 341, endPoint y: 169, distance: 44.1
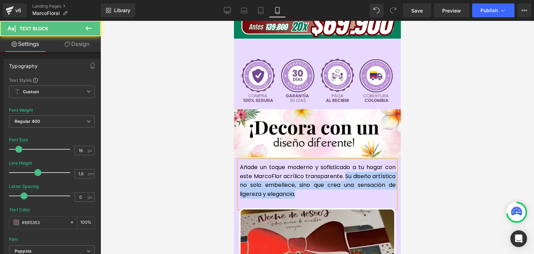
click at [341, 169] on p "Añade un toque moderno y sofisticado a tu hogar con este MarcoFlor acrílico tra…" at bounding box center [317, 180] width 156 height 35
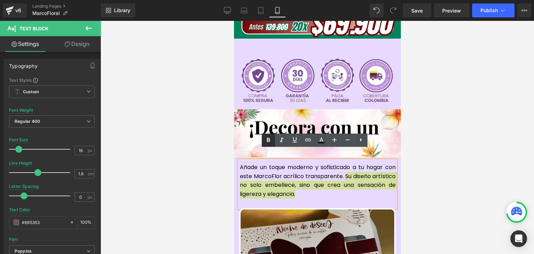
click at [267, 143] on icon at bounding box center [268, 140] width 8 height 8
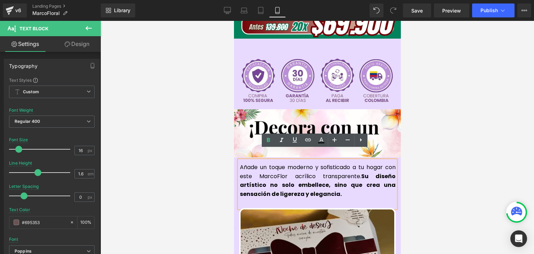
click at [432, 131] on div at bounding box center [316, 137] width 433 height 233
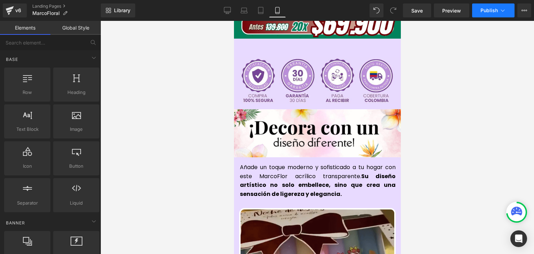
click at [491, 16] on button "Publish" at bounding box center [493, 10] width 42 height 14
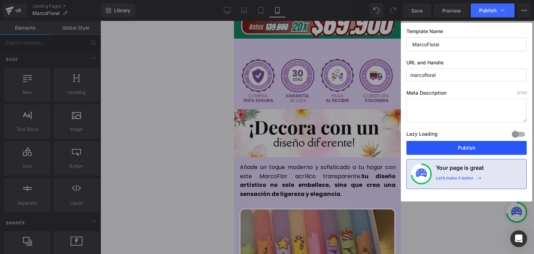
click at [460, 149] on button "Publish" at bounding box center [466, 148] width 120 height 14
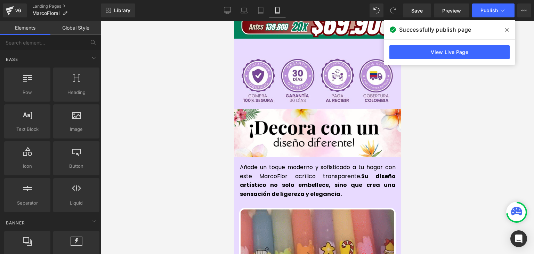
click at [506, 30] on icon at bounding box center [506, 29] width 3 height 3
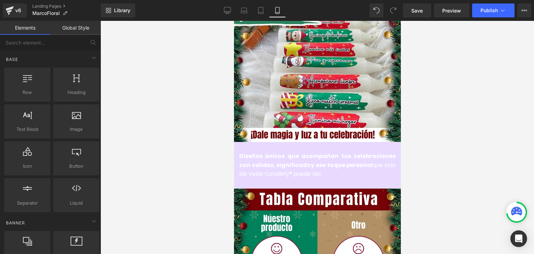
scroll to position [799, 0]
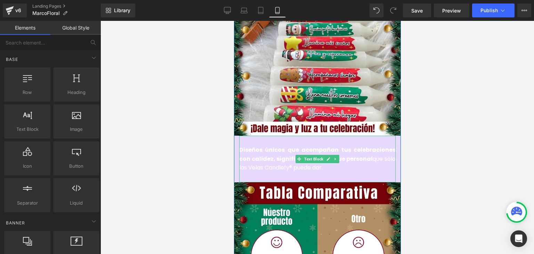
click at [255, 146] on strong "Diseños únicos que acompañan tus celebraciones con calidez, significado" at bounding box center [317, 154] width 156 height 17
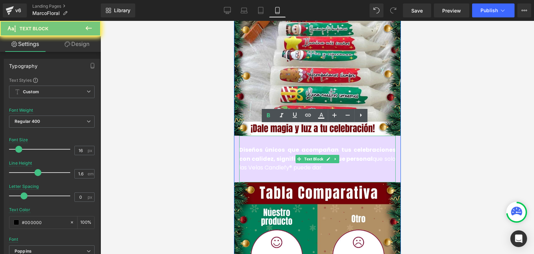
click at [255, 146] on strong "Diseños únicos que acompañan tus celebraciones con calidez, significado" at bounding box center [317, 154] width 156 height 17
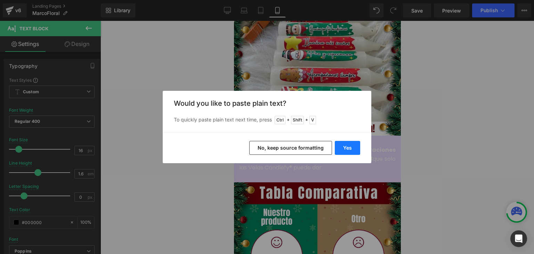
click at [343, 145] on button "Yes" at bounding box center [347, 148] width 25 height 14
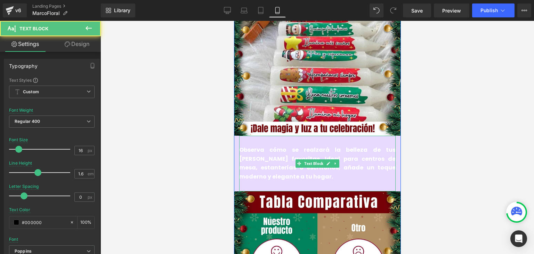
click at [265, 153] on span "Observa cómo se realzará la belleza de tus [PERSON_NAME] favoritas. Ideal para …" at bounding box center [317, 163] width 156 height 35
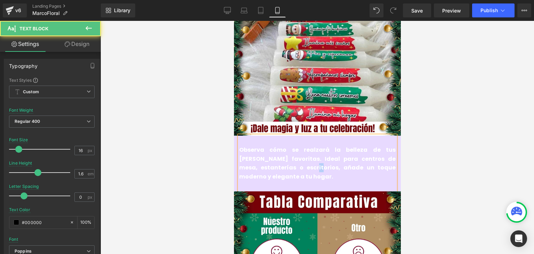
click at [265, 153] on span "Observa cómo se realzará la belleza de tus [PERSON_NAME] favoritas. Ideal para …" at bounding box center [317, 163] width 156 height 35
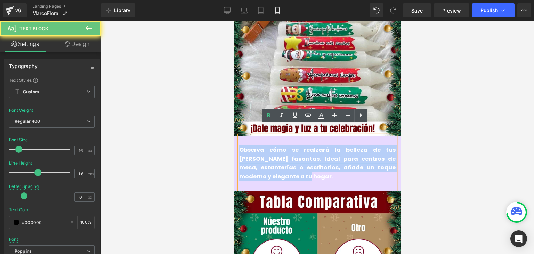
click at [265, 153] on span "Observa cómo se realzará la belleza de tus [PERSON_NAME] favoritas. Ideal para …" at bounding box center [317, 163] width 156 height 35
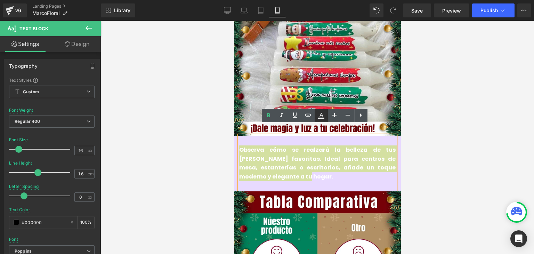
click at [320, 119] on icon at bounding box center [321, 115] width 8 height 8
type input "#ffffff"
type input "100"
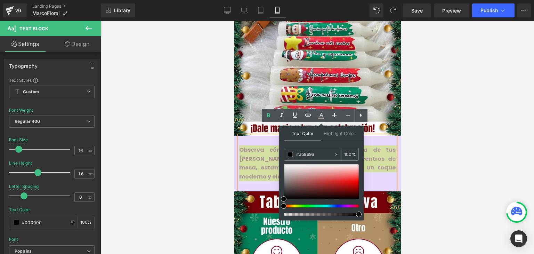
type input "#000000"
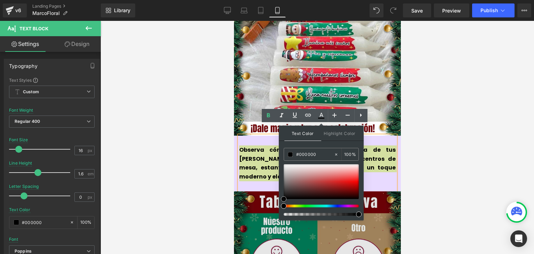
drag, startPoint x: 513, startPoint y: 225, endPoint x: 277, endPoint y: 211, distance: 236.3
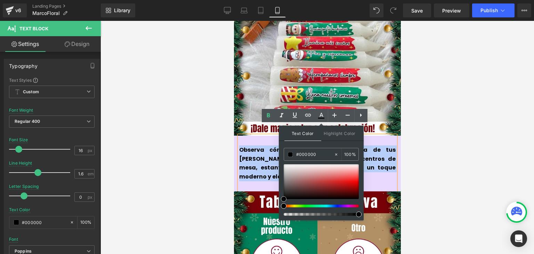
click at [263, 154] on span "Observa cómo se realzará la belleza de tus [PERSON_NAME] favoritas. Ideal para …" at bounding box center [317, 163] width 156 height 35
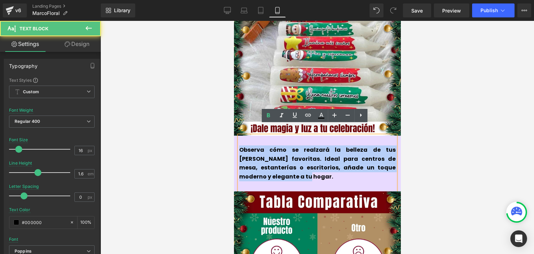
click at [258, 166] on p "Observa cómo se realzará la belleza de tus [PERSON_NAME] favoritas. Ideal para …" at bounding box center [317, 162] width 156 height 35
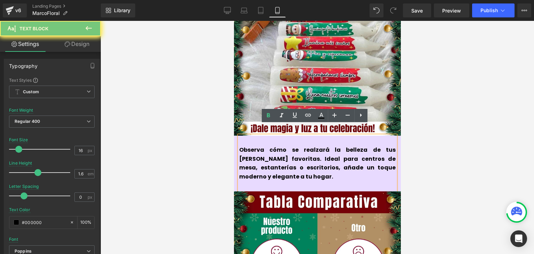
click at [248, 174] on div "Observa cómo se realzará la belleza de tus [PERSON_NAME] favoritas. Ideal para …" at bounding box center [317, 162] width 156 height 55
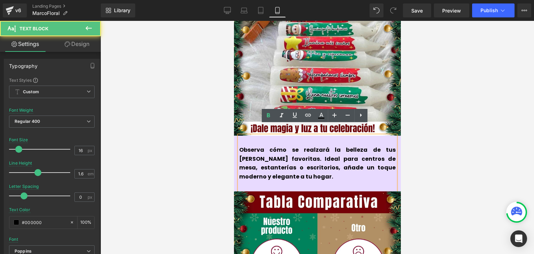
click at [255, 164] on p "Observa cómo se realzará la belleza de tus [PERSON_NAME] favoritas. Ideal para …" at bounding box center [317, 162] width 156 height 35
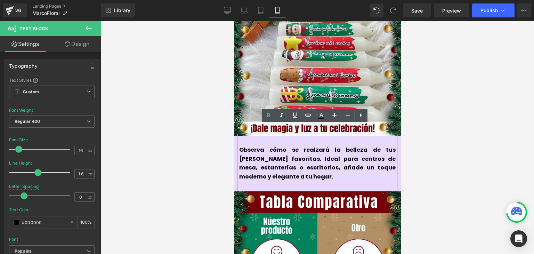
click at [259, 151] on span "Observa cómo se realzará la belleza de tus [PERSON_NAME] favoritas. Ideal para …" at bounding box center [317, 163] width 156 height 35
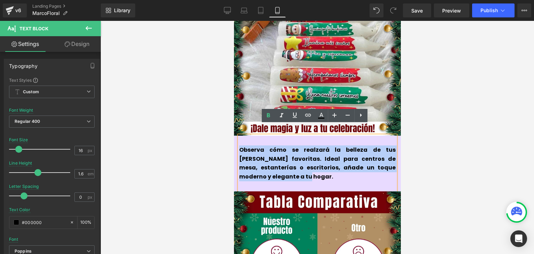
click at [259, 151] on span "Observa cómo se realzará la belleza de tus [PERSON_NAME] favoritas. Ideal para …" at bounding box center [317, 163] width 156 height 35
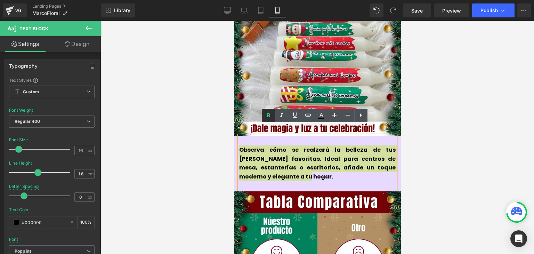
click at [270, 115] on icon at bounding box center [268, 115] width 8 height 8
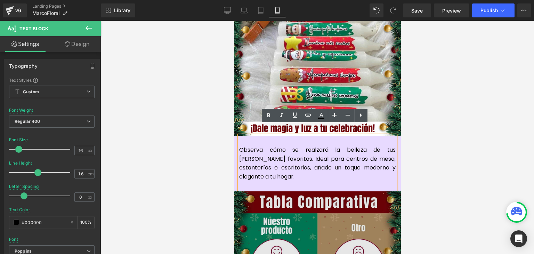
drag, startPoint x: 261, startPoint y: 146, endPoint x: 295, endPoint y: 184, distance: 50.9
click at [261, 147] on p "Observa cómo se realzará la belleza de tus [PERSON_NAME] favoritas. Ideal para …" at bounding box center [317, 162] width 156 height 35
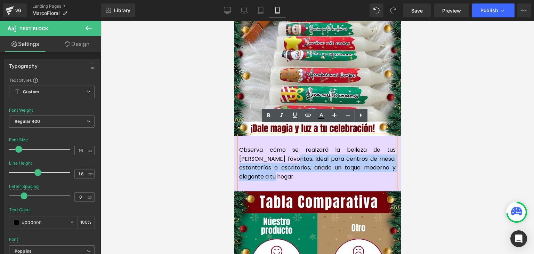
drag, startPoint x: 266, startPoint y: 165, endPoint x: 265, endPoint y: 148, distance: 17.1
click at [265, 148] on p "Observa cómo se realzará la belleza de tus [PERSON_NAME] favoritas. Ideal para …" at bounding box center [317, 162] width 156 height 35
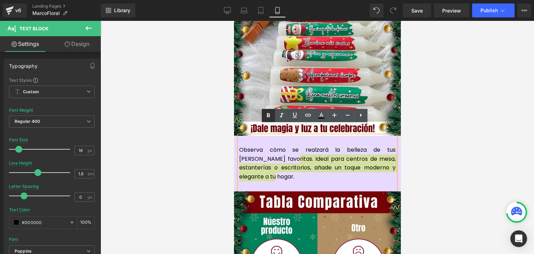
click at [269, 119] on icon at bounding box center [268, 115] width 8 height 8
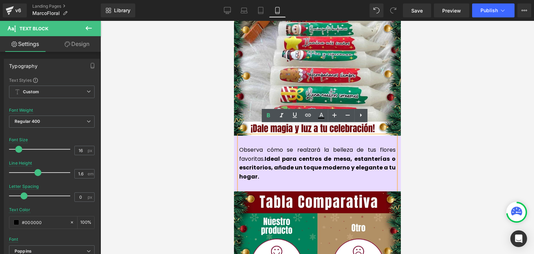
click at [439, 119] on div at bounding box center [316, 137] width 433 height 233
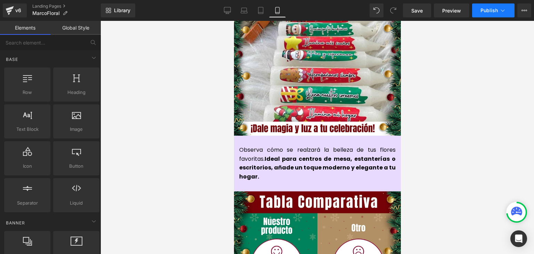
click at [497, 10] on button "Publish" at bounding box center [493, 10] width 42 height 14
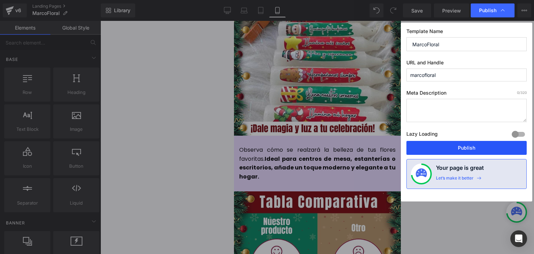
click at [463, 147] on button "Publish" at bounding box center [466, 148] width 120 height 14
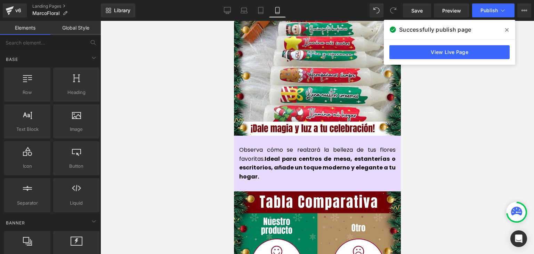
click at [506, 31] on icon at bounding box center [506, 30] width 3 height 6
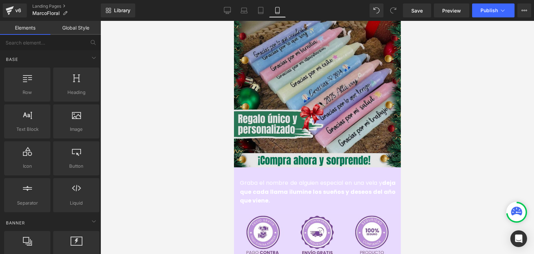
scroll to position [1633, 0]
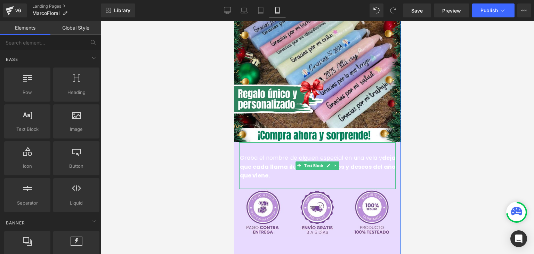
click at [255, 157] on strong "deja que cada llama ilumine los sueños y deseos del año que viene." at bounding box center [317, 167] width 156 height 26
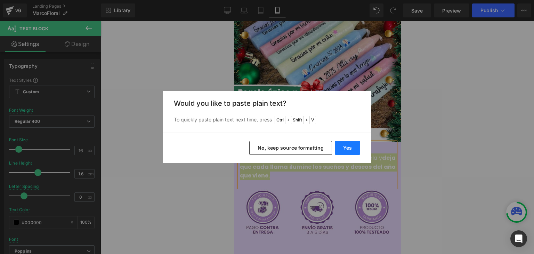
click at [349, 148] on button "Yes" at bounding box center [347, 148] width 25 height 14
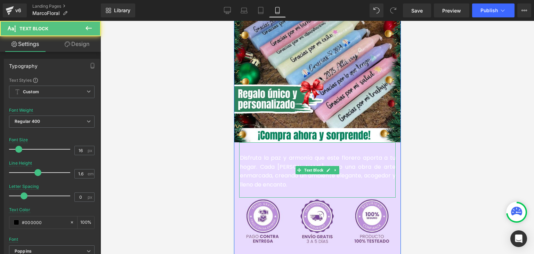
click at [267, 161] on span "Disfruta la paz y armonía que este florero aporta a tu hogar. Cada [PERSON_NAME…" at bounding box center [317, 171] width 156 height 35
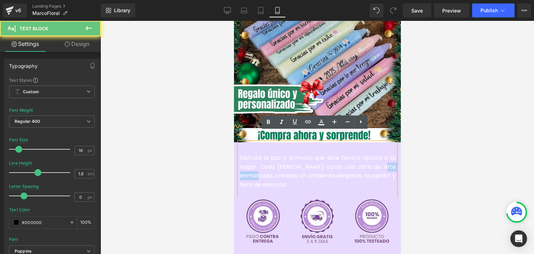
click at [267, 161] on span "Disfruta la paz y armonía que este florero aporta a tu hogar. Cada [PERSON_NAME…" at bounding box center [317, 171] width 156 height 35
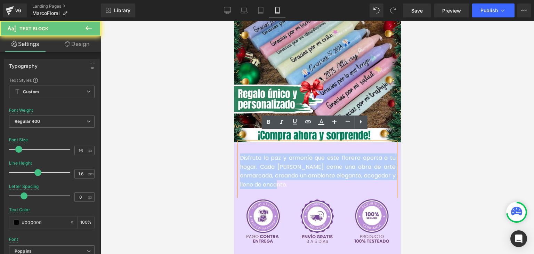
click at [267, 161] on span "Disfruta la paz y armonía que este florero aporta a tu hogar. Cada [PERSON_NAME…" at bounding box center [317, 171] width 156 height 35
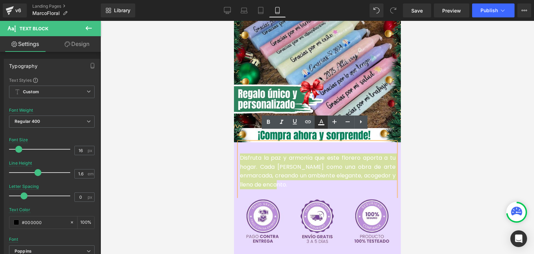
click at [323, 122] on icon at bounding box center [321, 122] width 8 height 8
type input "#ffffff"
type input "100"
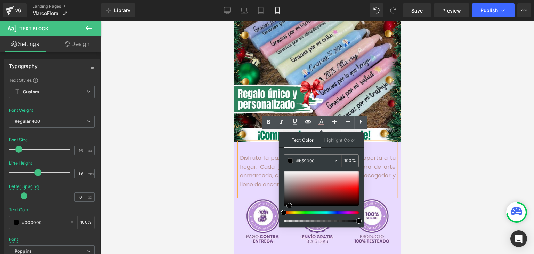
type input "#000000"
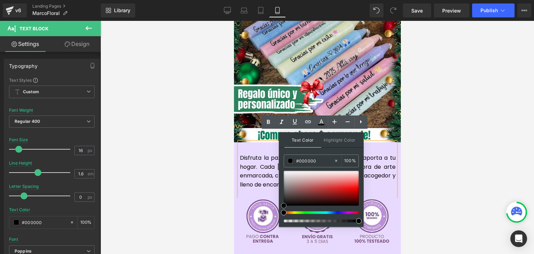
drag, startPoint x: 289, startPoint y: 206, endPoint x: 279, endPoint y: 216, distance: 14.7
click at [279, 216] on div "Text Color Highlight Color rgba(0, 0, 0, 1) #000000 100 % transparent transpare…" at bounding box center [321, 179] width 85 height 94
click at [263, 163] on p "Disfruta la paz y armonía que este florero aporta a tu hogar. Cada [PERSON_NAME…" at bounding box center [317, 170] width 156 height 35
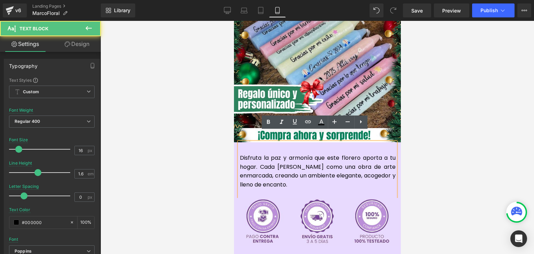
click at [269, 155] on p "Disfruta la paz y armonía que este florero aporta a tu hogar. Cada [PERSON_NAME…" at bounding box center [317, 170] width 156 height 35
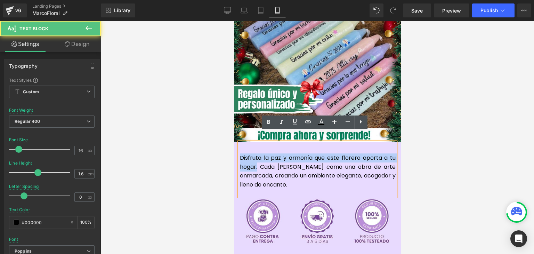
drag, startPoint x: 255, startPoint y: 156, endPoint x: 238, endPoint y: 147, distance: 19.0
click at [239, 153] on p "Disfruta la paz y armonía que este florero aporta a tu hogar. Cada [PERSON_NAME…" at bounding box center [317, 170] width 156 height 35
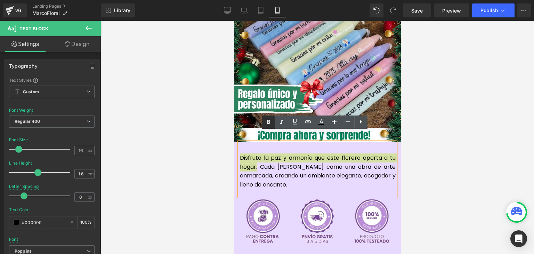
click at [266, 122] on icon at bounding box center [268, 122] width 8 height 8
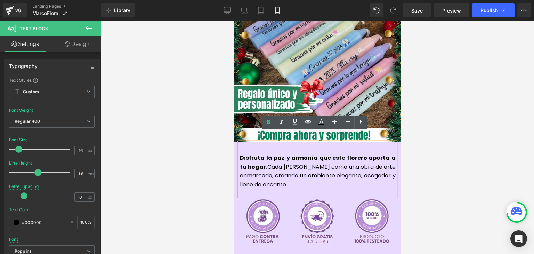
click at [274, 155] on p "Disfruta la paz y armonía que este florero aporta a tu hogar. Cada [PERSON_NAME…" at bounding box center [317, 170] width 156 height 35
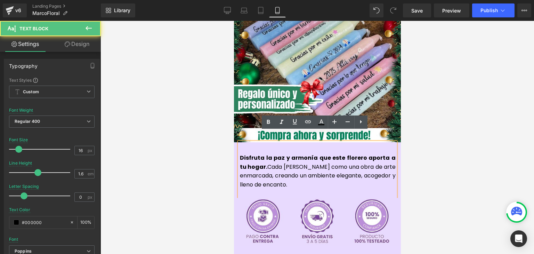
click at [436, 134] on div at bounding box center [316, 137] width 433 height 233
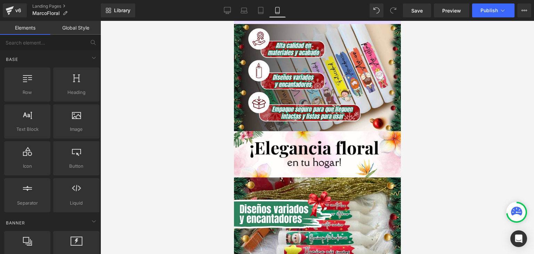
scroll to position [834, 0]
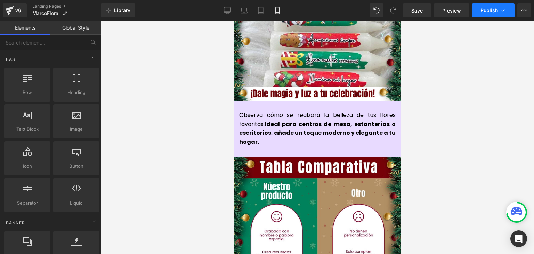
click at [485, 10] on span "Publish" at bounding box center [488, 11] width 17 height 6
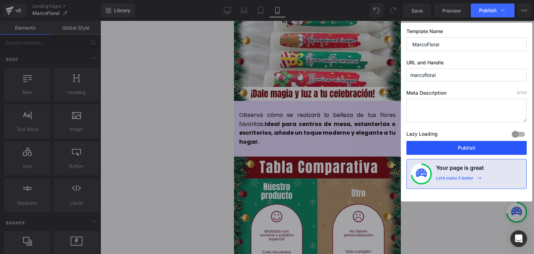
click at [464, 147] on button "Publish" at bounding box center [466, 148] width 120 height 14
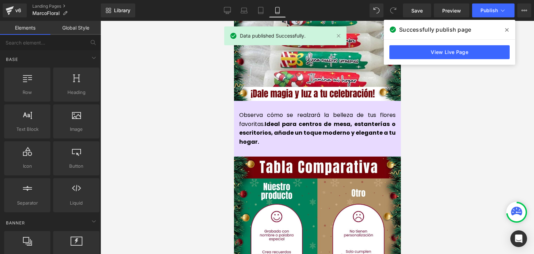
click at [506, 30] on icon at bounding box center [506, 29] width 3 height 3
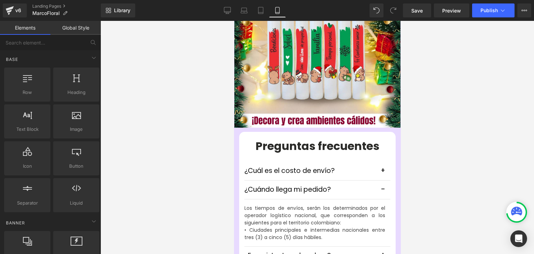
scroll to position [1945, 0]
